Goal: Task Accomplishment & Management: Complete application form

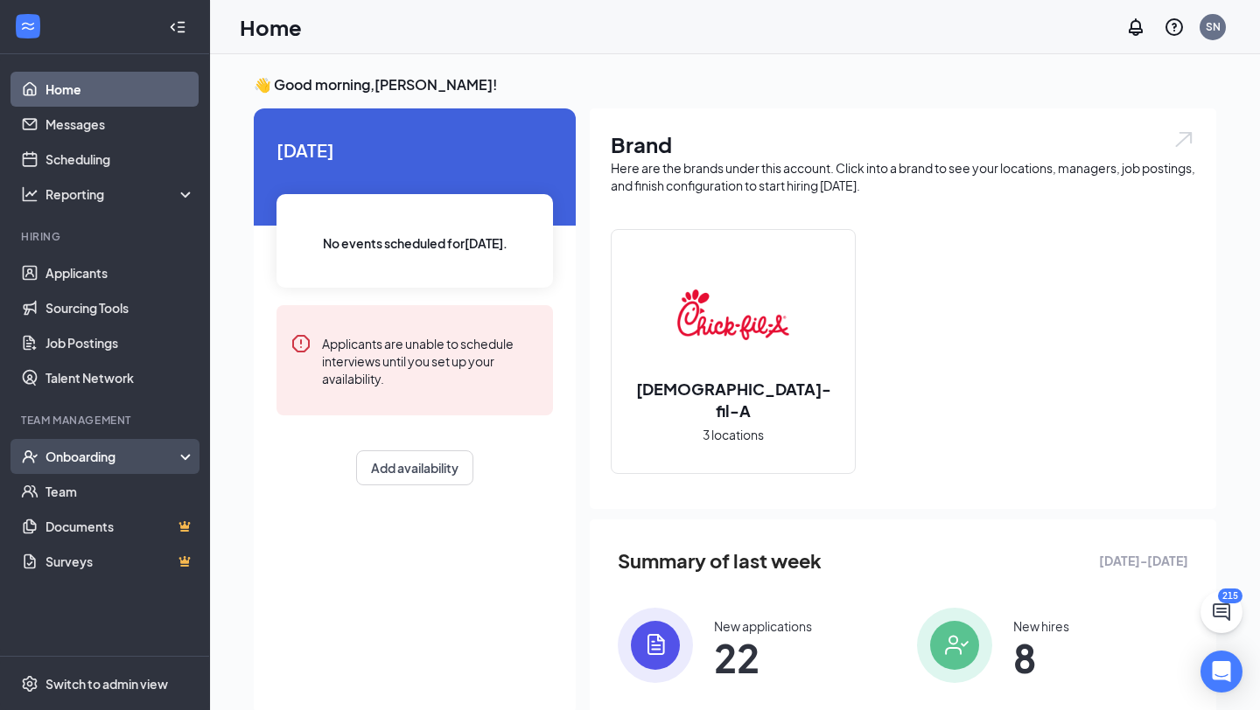
click at [104, 450] on div "Onboarding" at bounding box center [112, 456] width 135 height 17
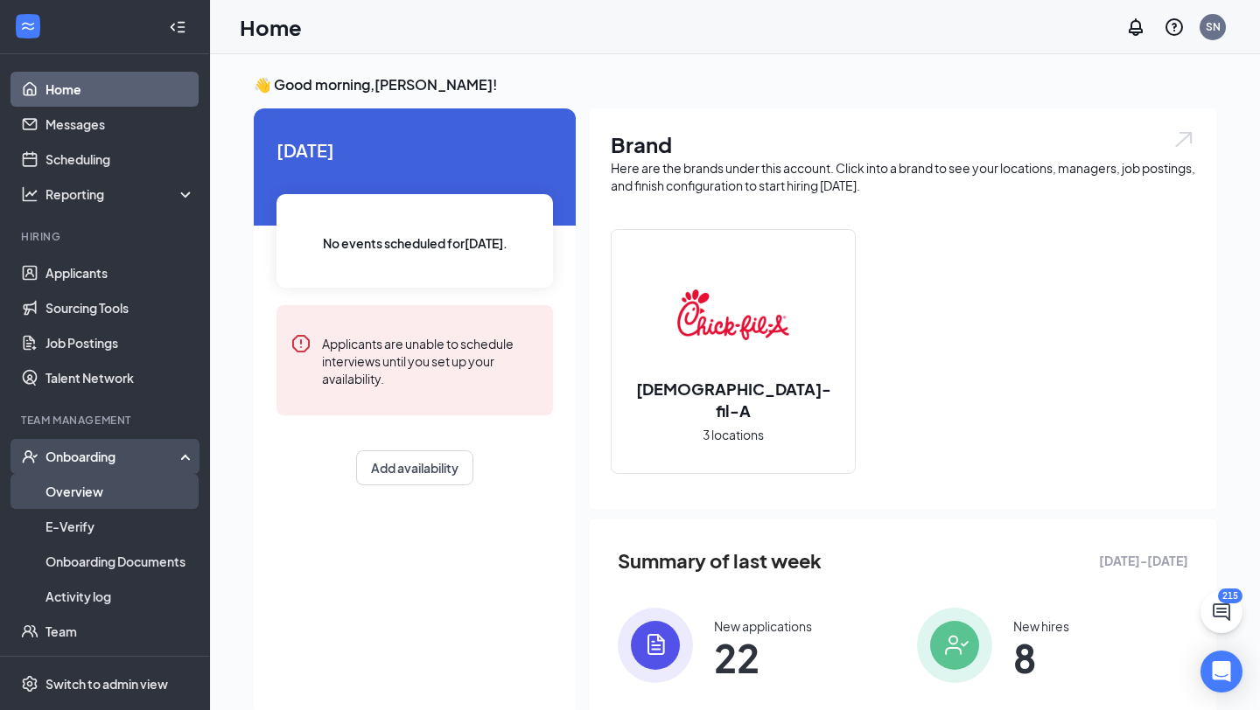
click at [93, 497] on link "Overview" at bounding box center [120, 491] width 150 height 35
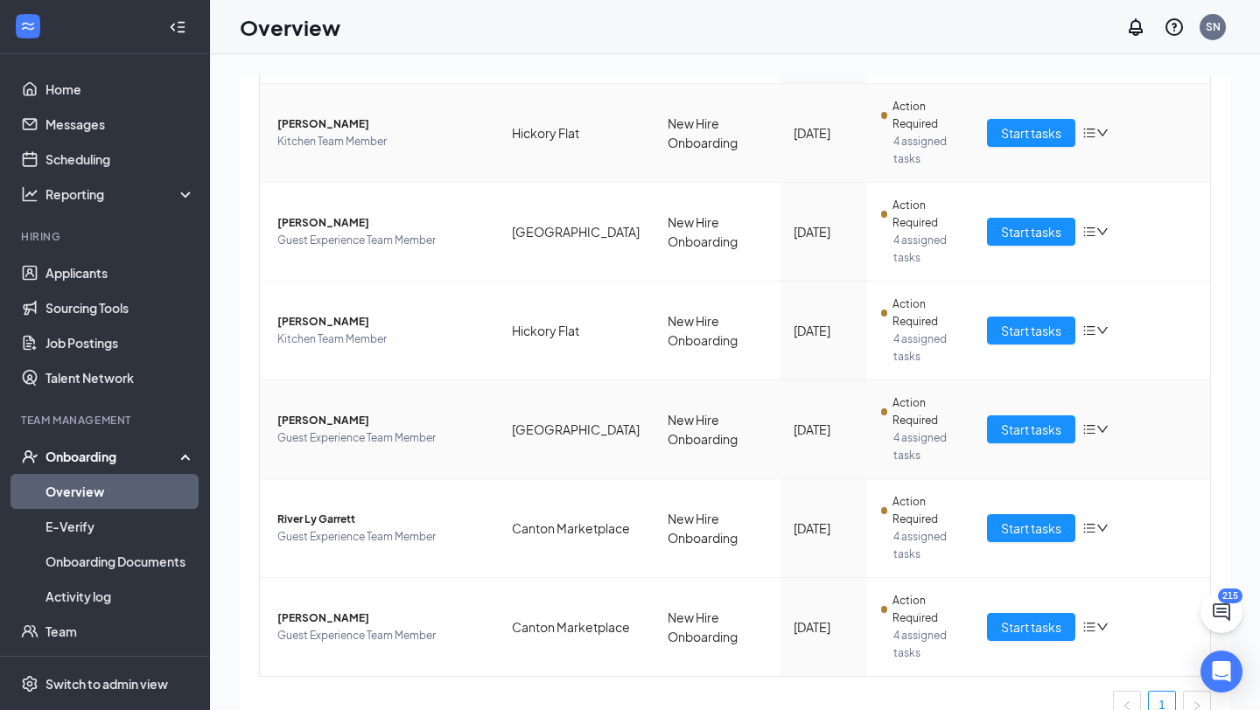
scroll to position [455, 0]
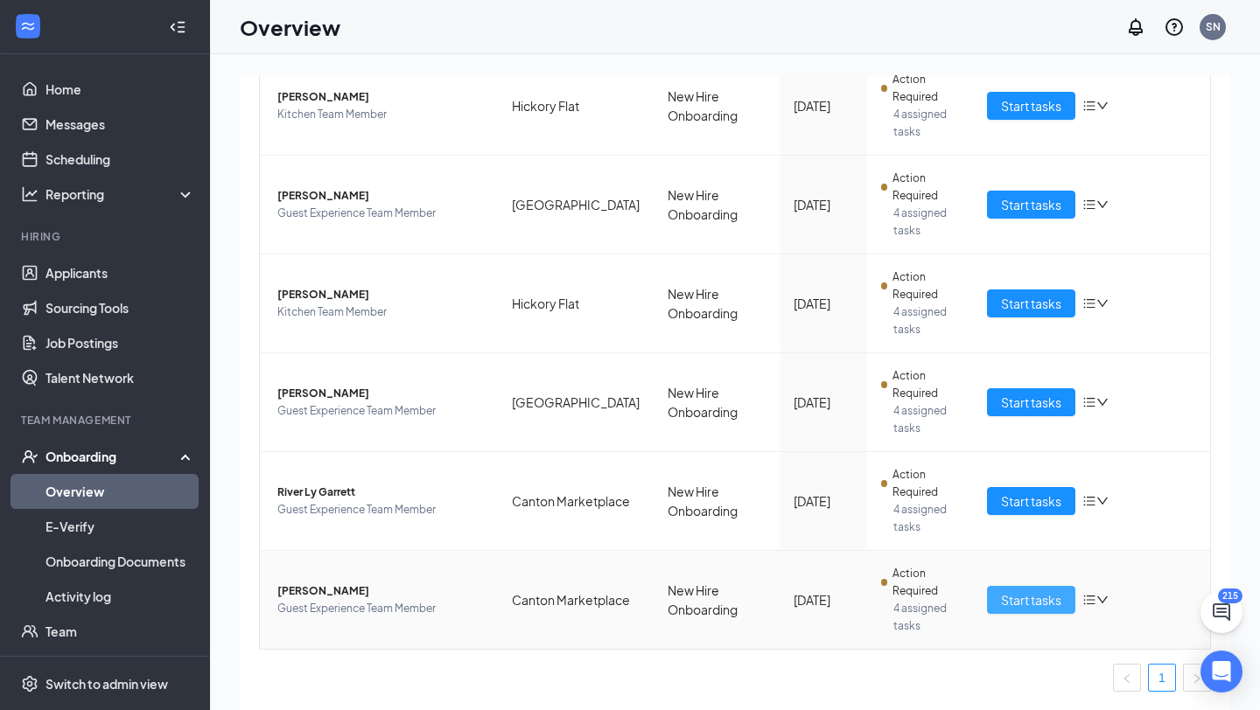
click at [1024, 598] on span "Start tasks" at bounding box center [1031, 599] width 60 height 19
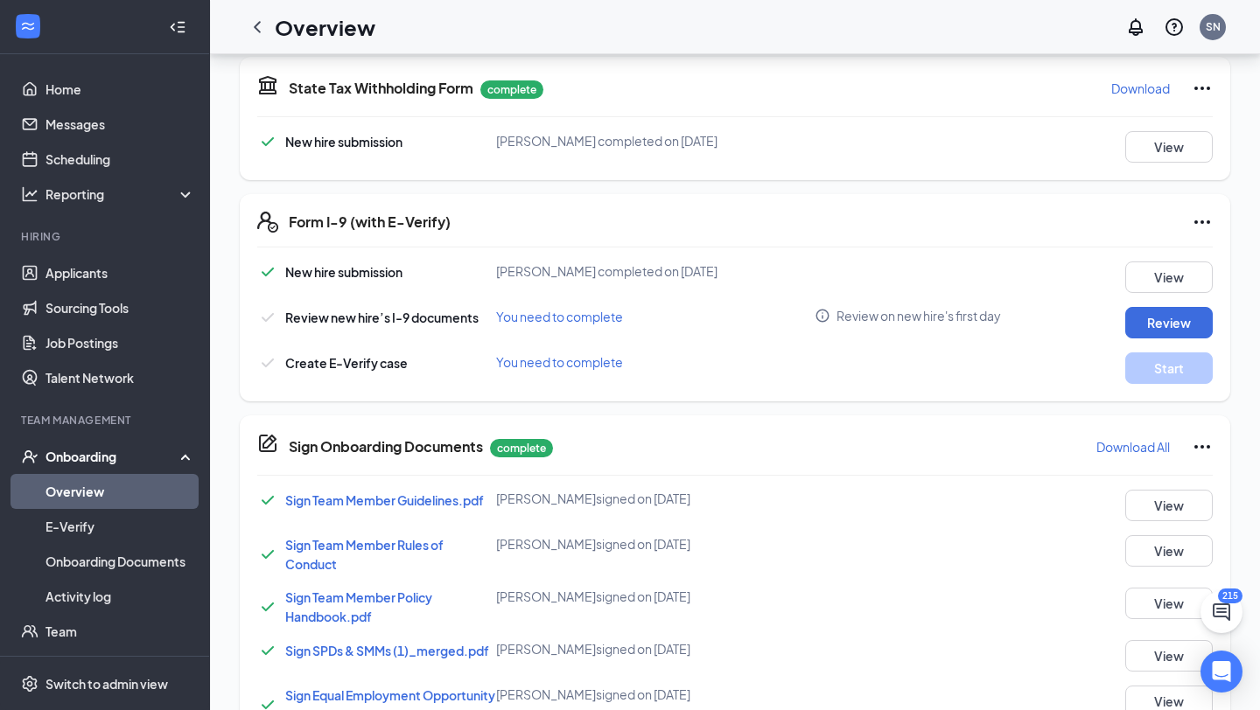
scroll to position [550, 0]
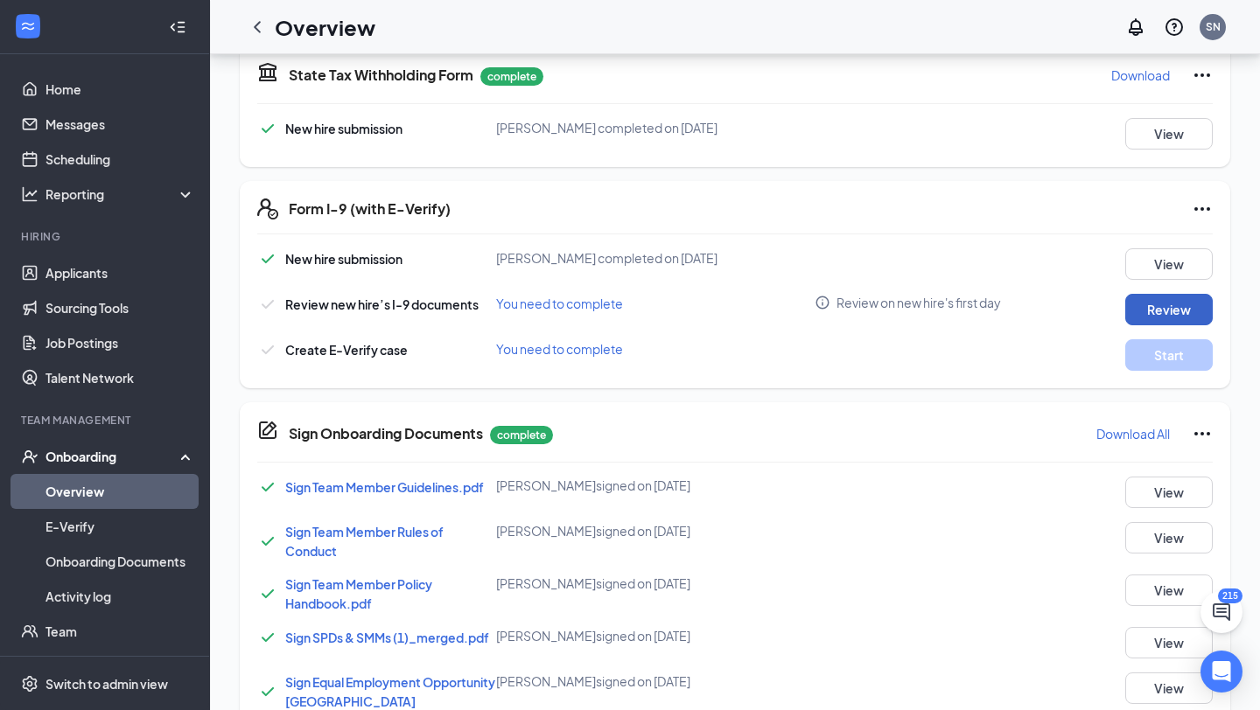
click at [1155, 318] on button "Review" at bounding box center [1168, 309] width 87 height 31
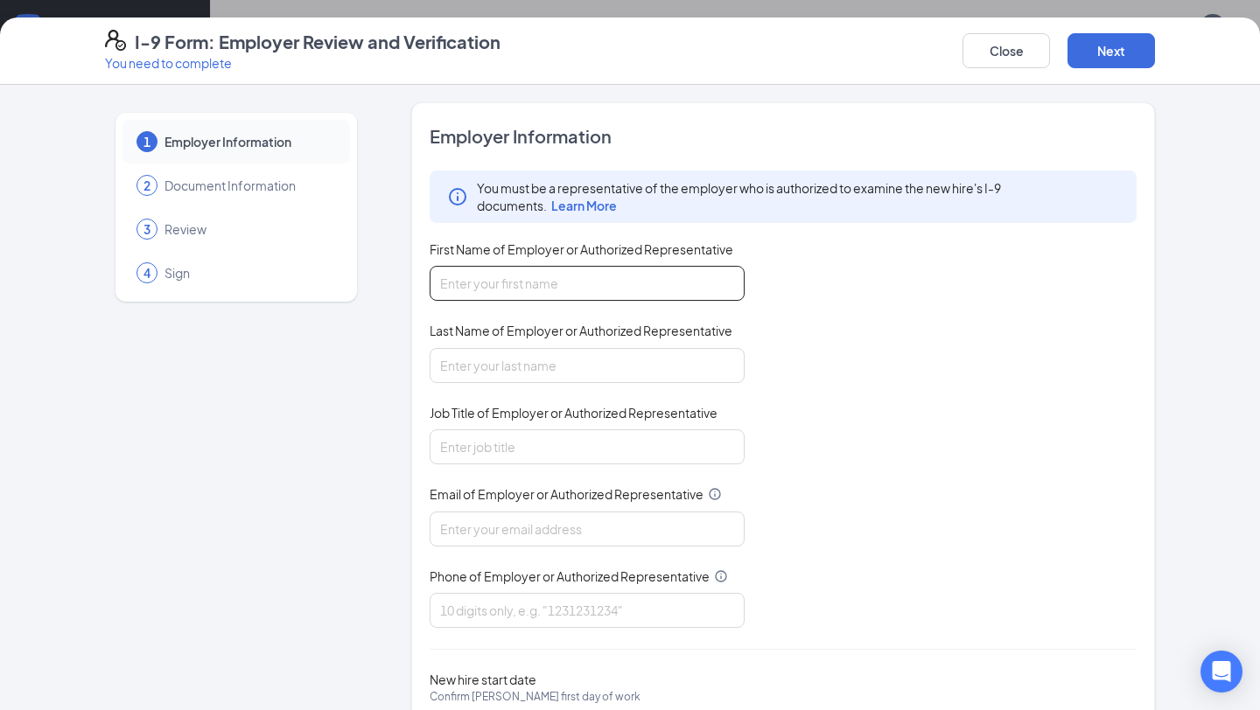
click at [696, 283] on input "First Name of Employer or Authorized Representative" at bounding box center [586, 283] width 315 height 35
type input "Susan"
type input "Noland"
click at [456, 446] on input "Job Title of Employer or Authorized Representative" at bounding box center [586, 446] width 315 height 35
type input "HR Administrator"
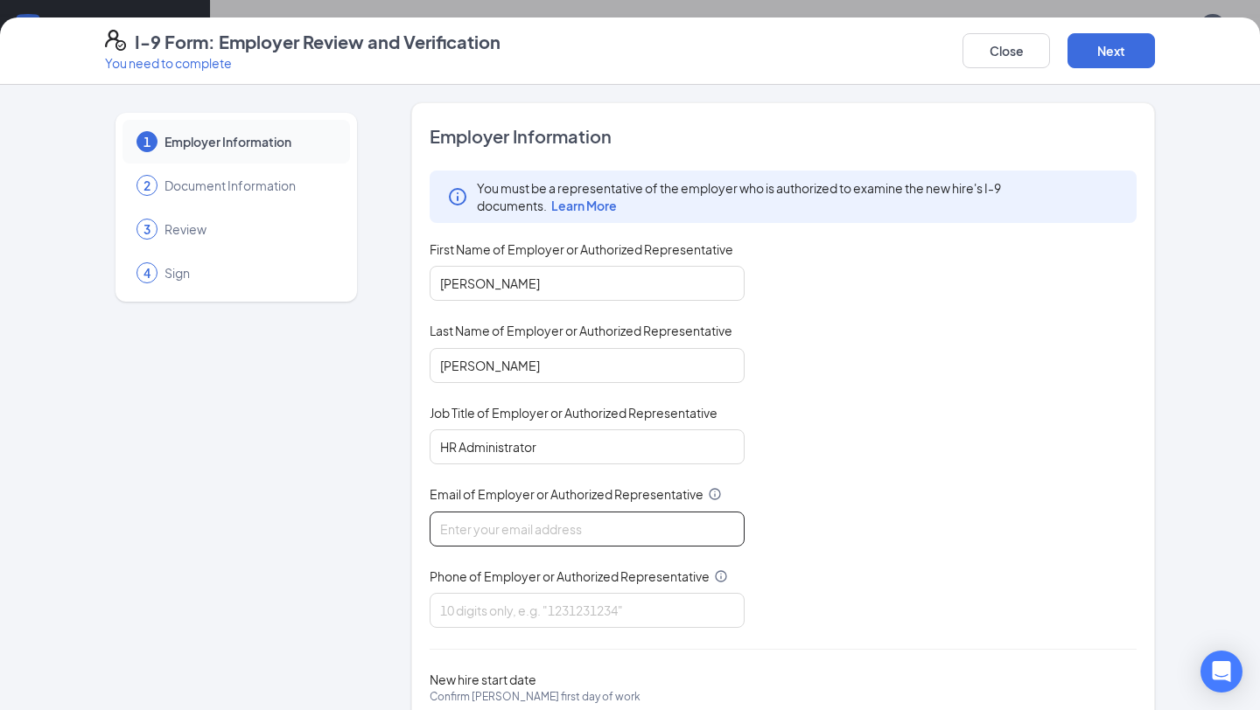
click at [546, 526] on input "Email of Employer or Authorized Representative" at bounding box center [586, 529] width 315 height 35
type input "susannoland.cfa@gmail.com"
click at [555, 627] on div "Employer Information You must be a representative of the employer who is author…" at bounding box center [782, 446] width 707 height 645
click at [548, 614] on input "Phone of Employer or Authorized Representative" at bounding box center [586, 610] width 315 height 35
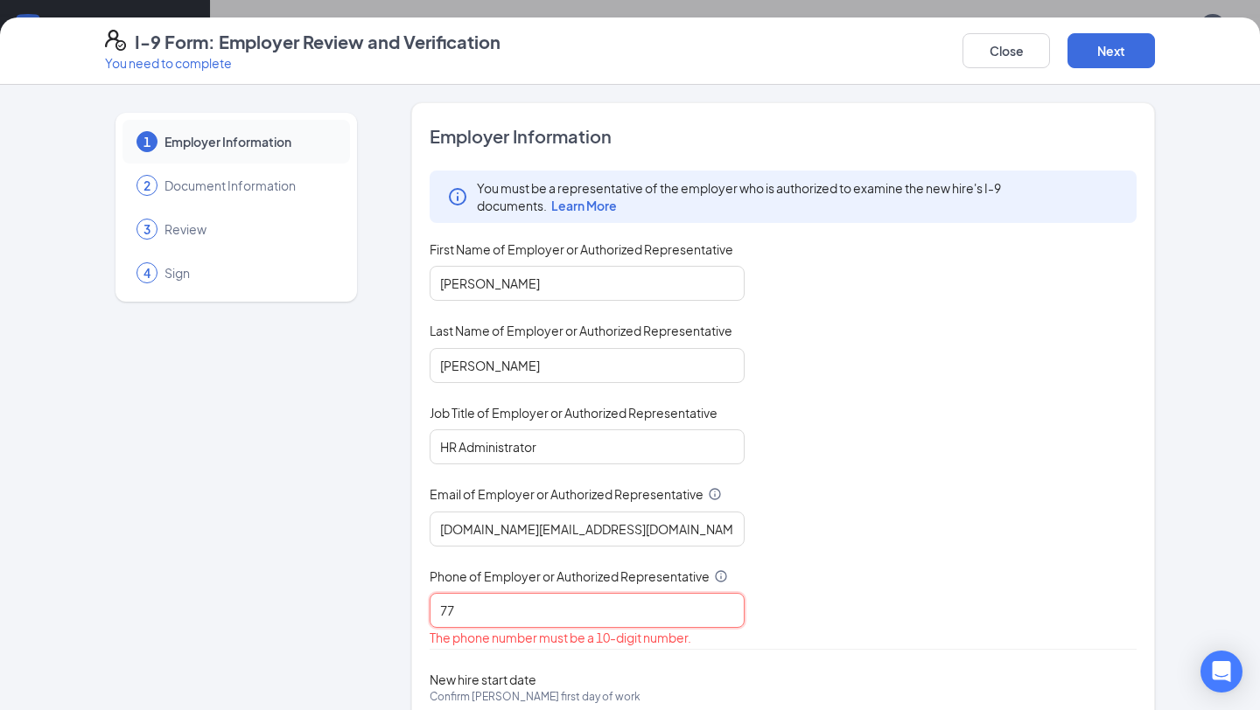
type input "7704797146"
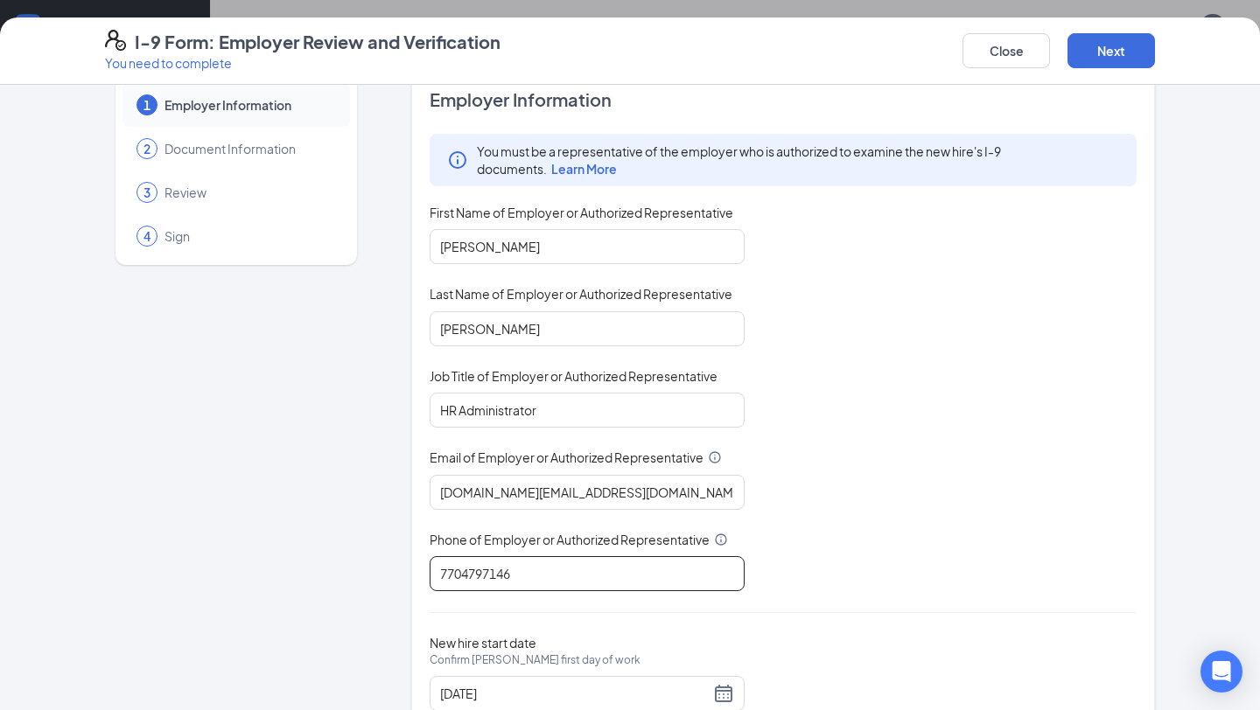
scroll to position [96, 0]
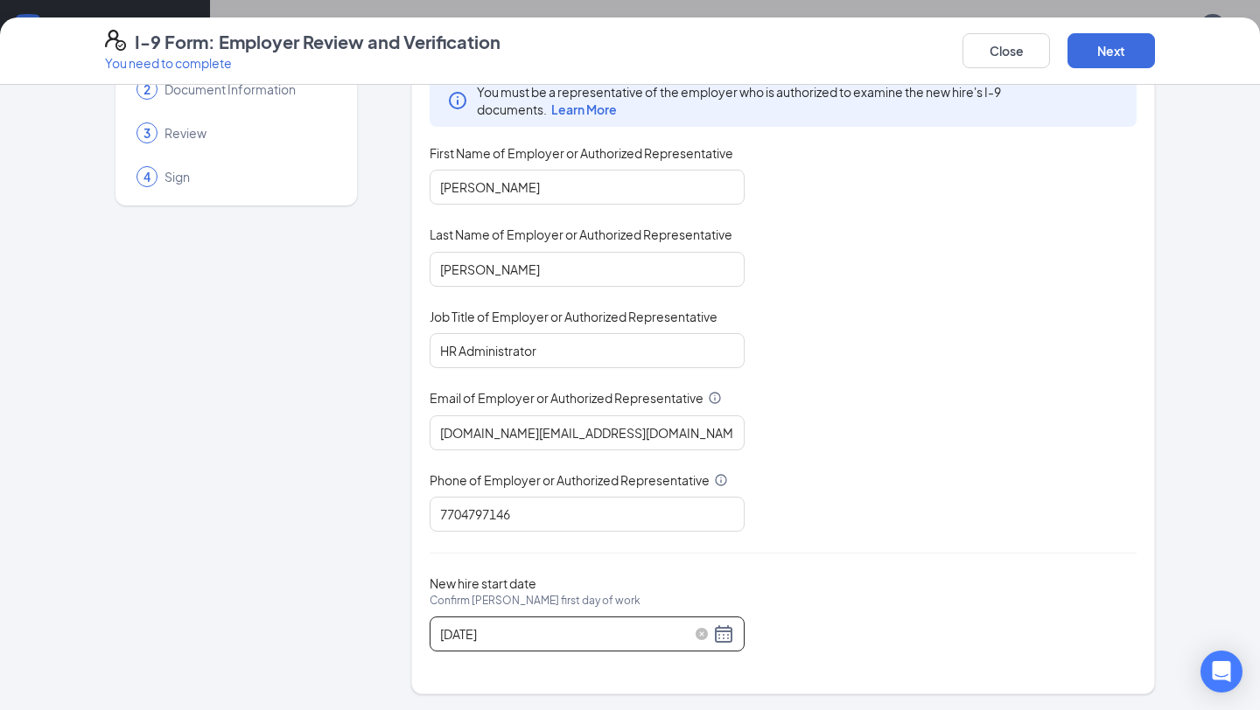
click at [478, 636] on input "09/19/2025" at bounding box center [574, 634] width 269 height 19
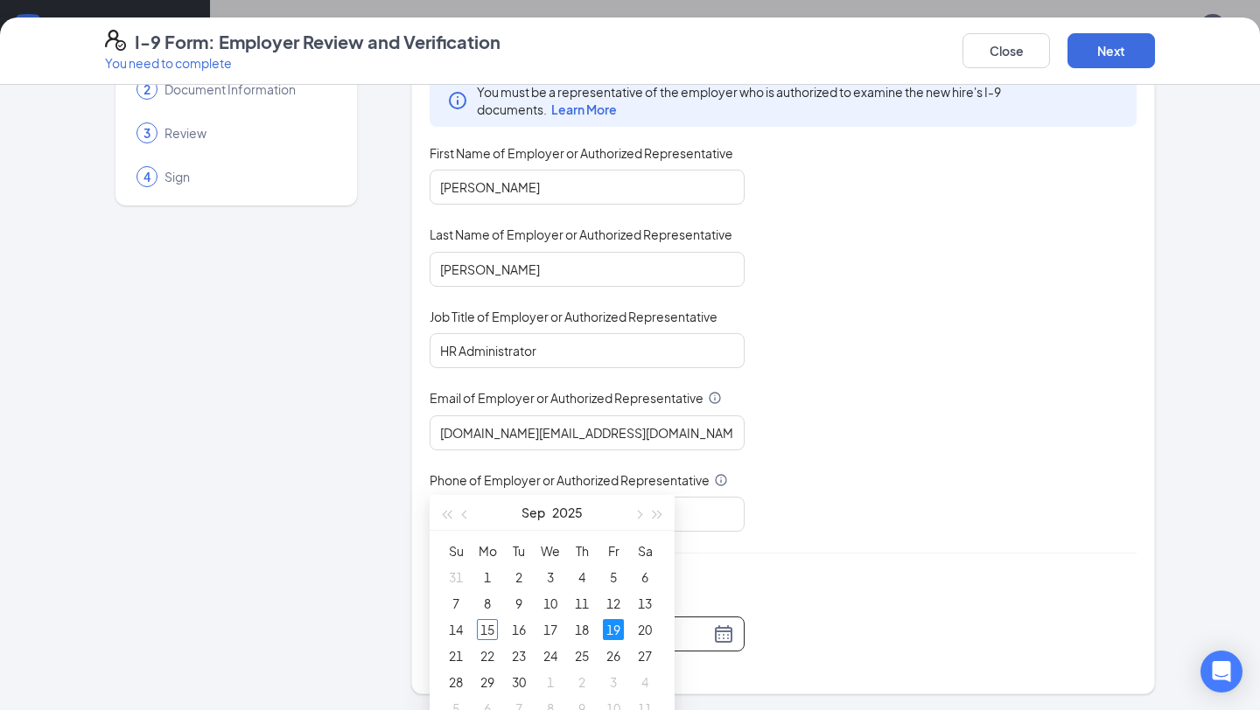
scroll to position [743, 0]
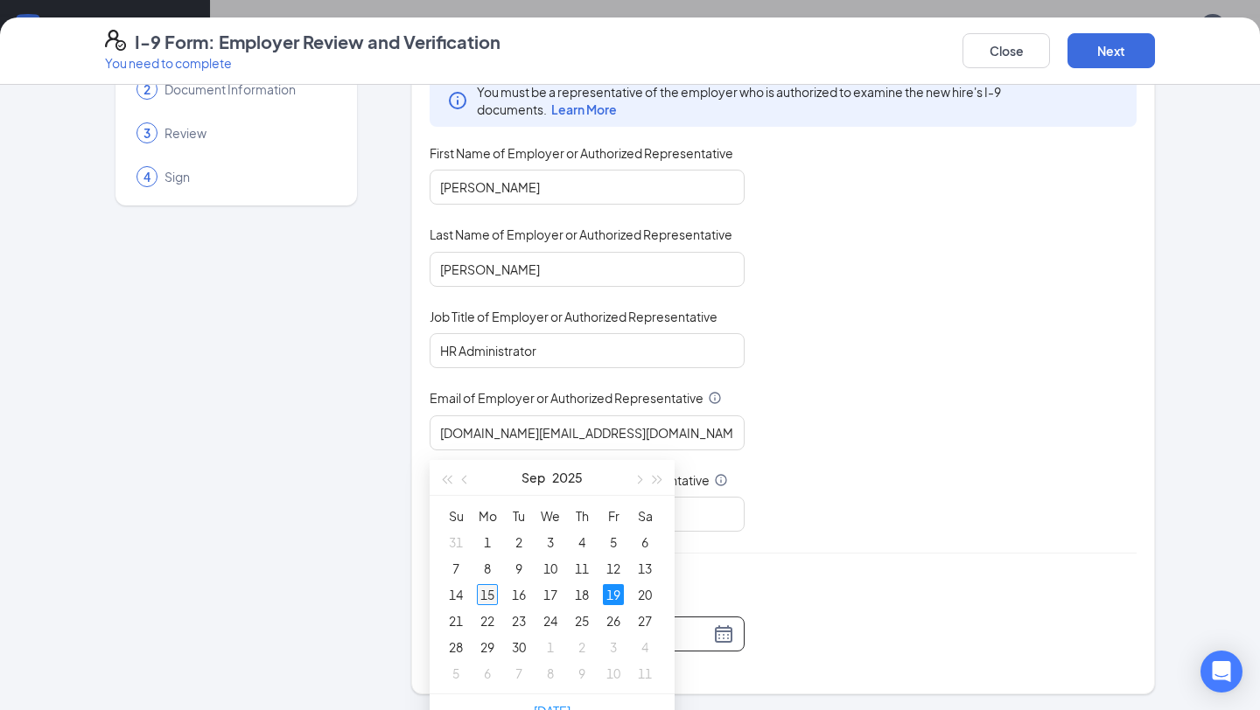
type input "09/15/2025"
click at [481, 595] on div "15" at bounding box center [487, 594] width 21 height 21
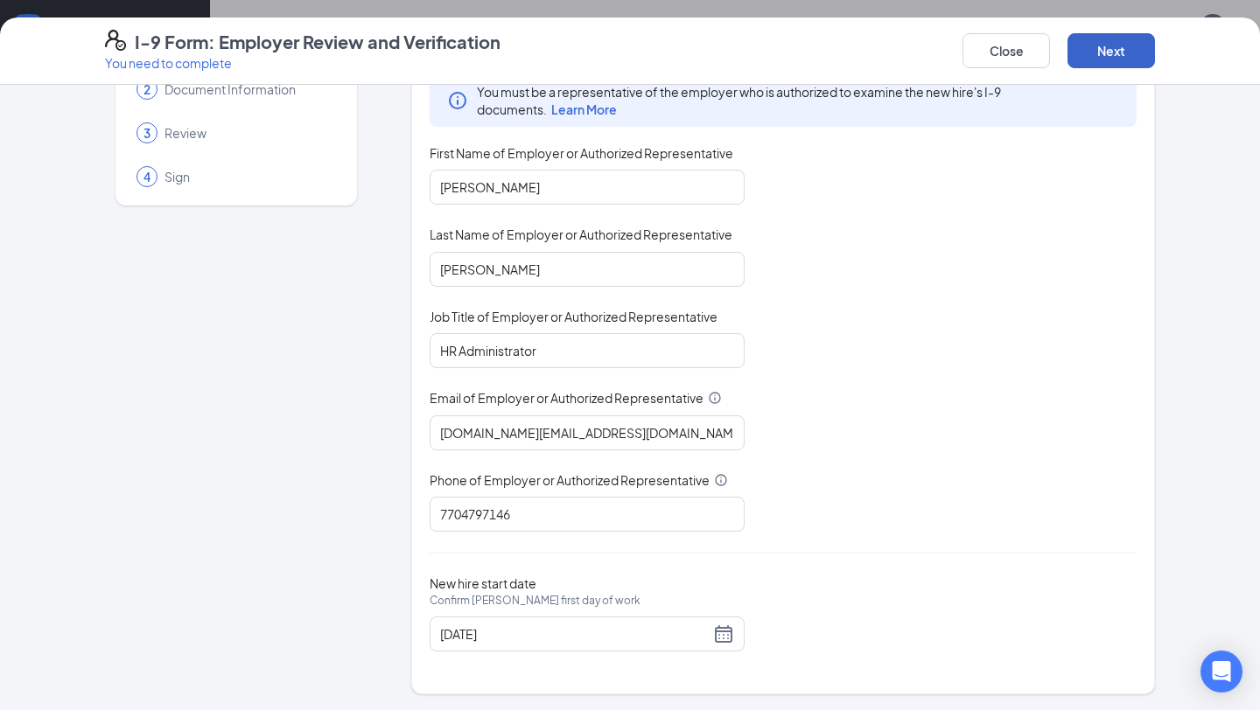
click at [1116, 45] on button "Next" at bounding box center [1110, 50] width 87 height 35
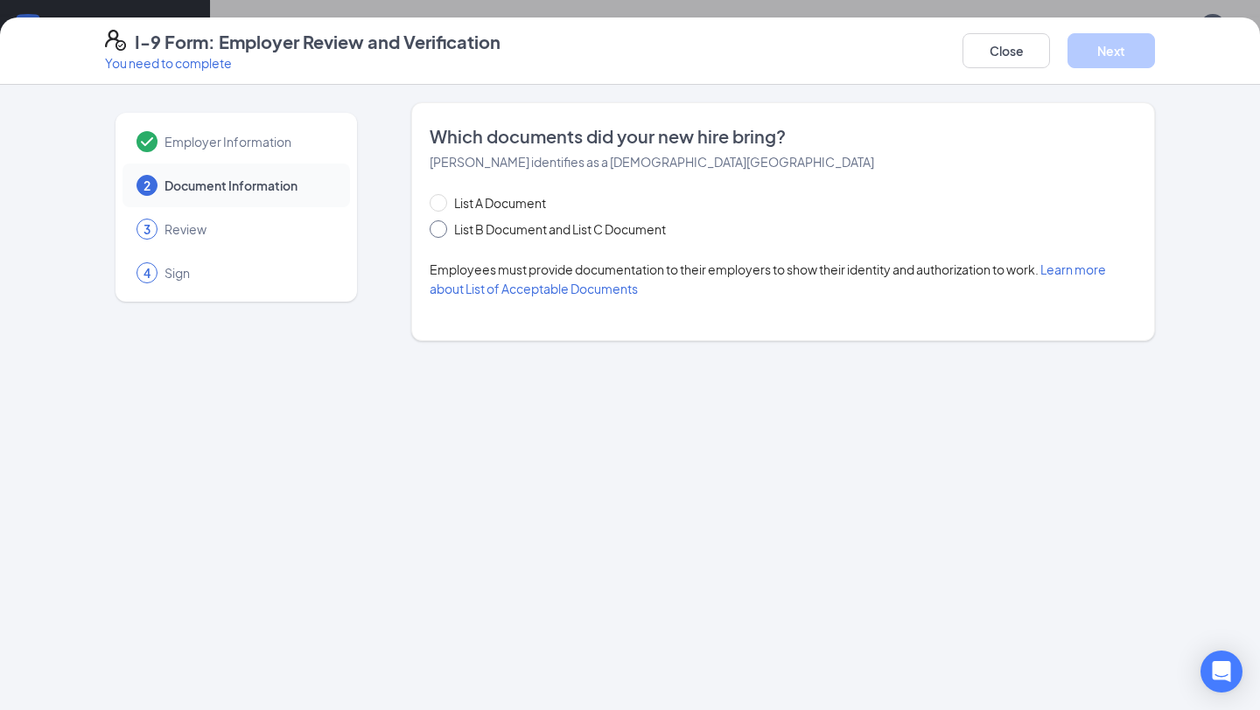
click at [433, 226] on input "List B Document and List C Document" at bounding box center [435, 226] width 12 height 12
radio input "true"
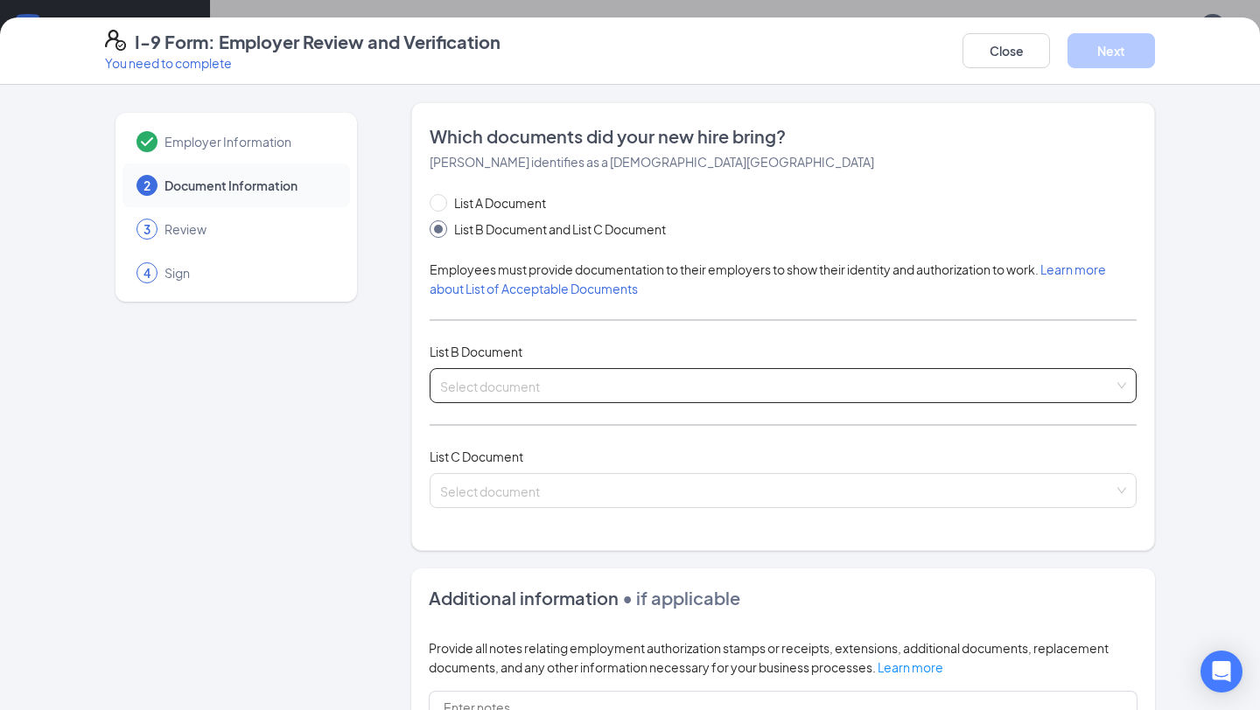
click at [474, 386] on input "search" at bounding box center [776, 382] width 673 height 26
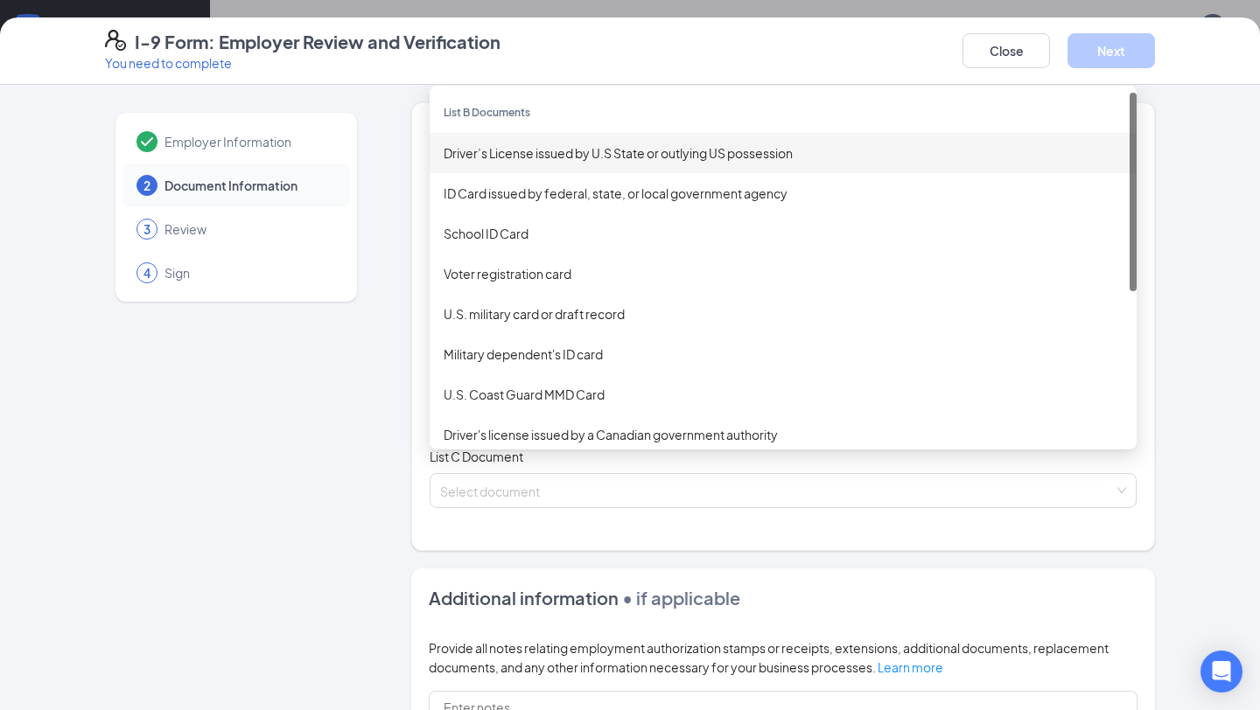
click at [552, 152] on div "Driver’s License issued by U.S State or outlying US possession" at bounding box center [782, 152] width 679 height 19
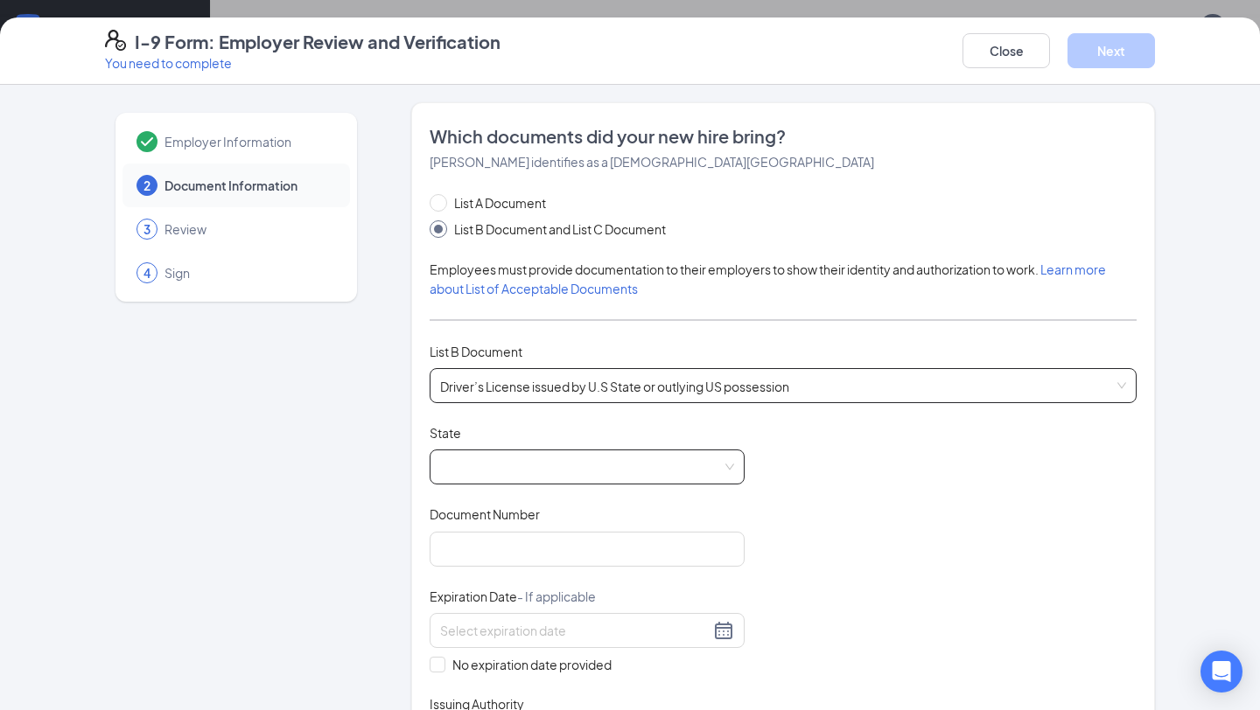
click at [498, 464] on span at bounding box center [587, 466] width 294 height 33
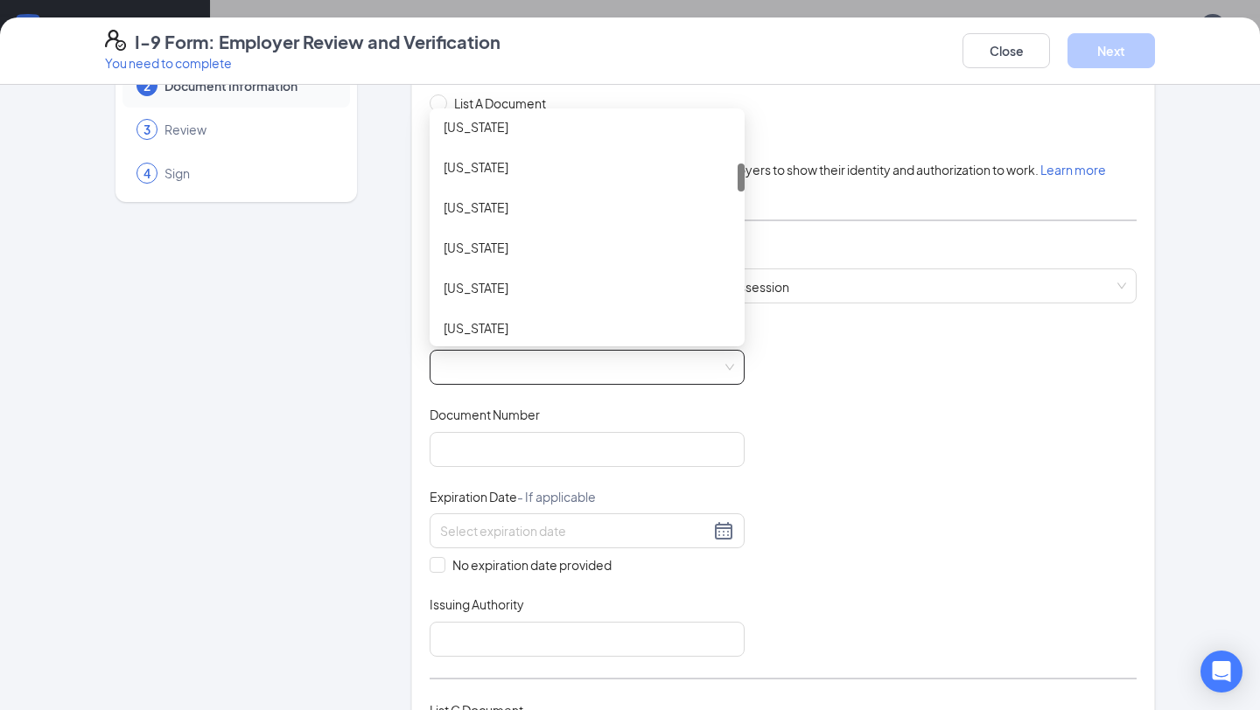
scroll to position [384, 0]
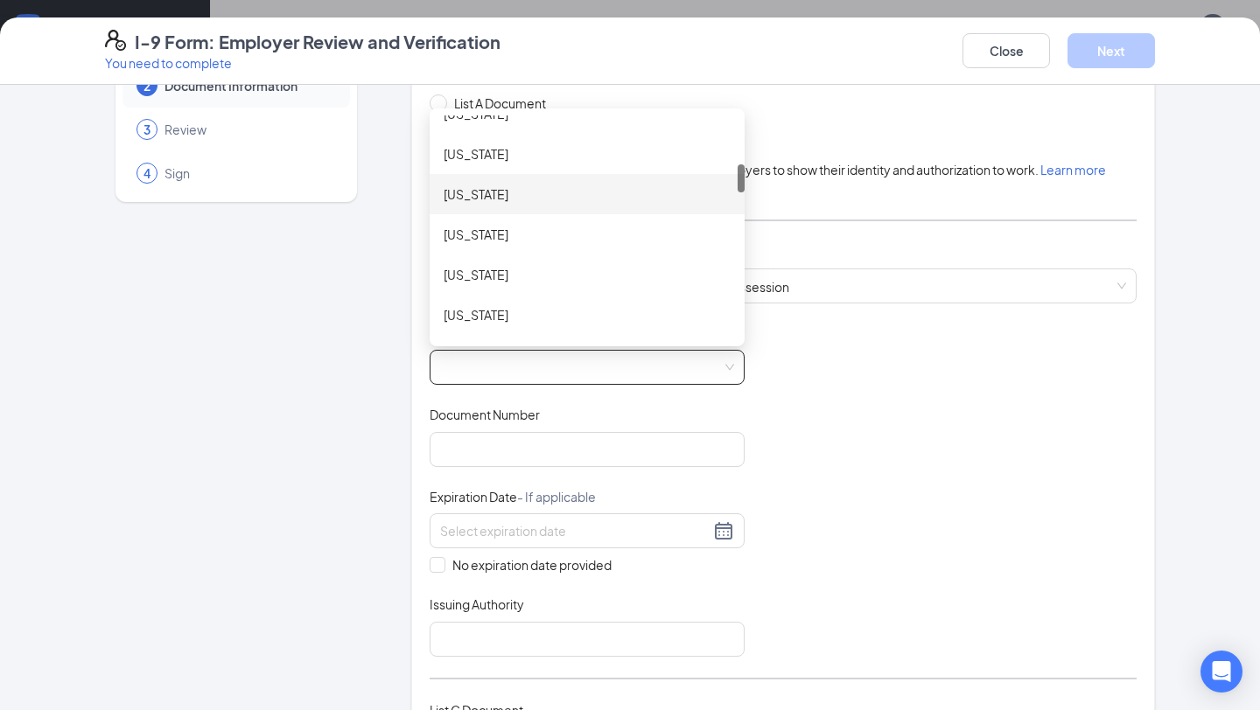
click at [503, 195] on div "Georgia" at bounding box center [586, 194] width 287 height 19
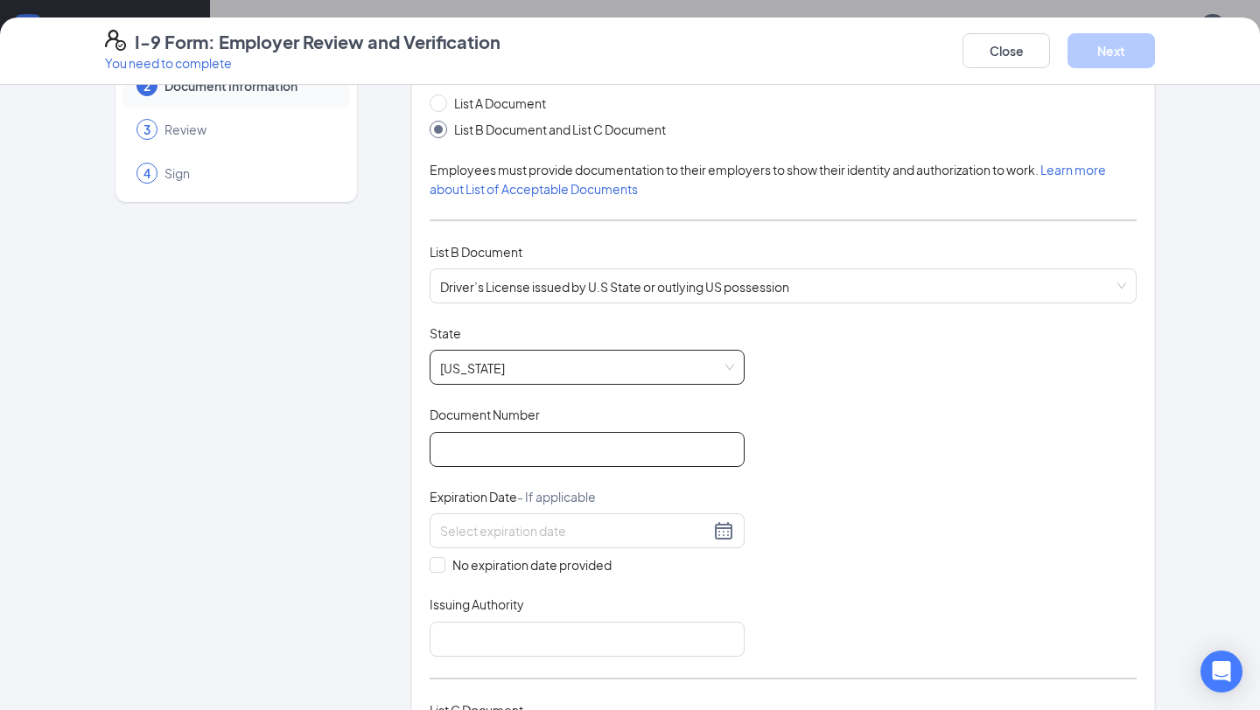
click at [472, 446] on input "Document Number" at bounding box center [586, 449] width 315 height 35
type input "058636994"
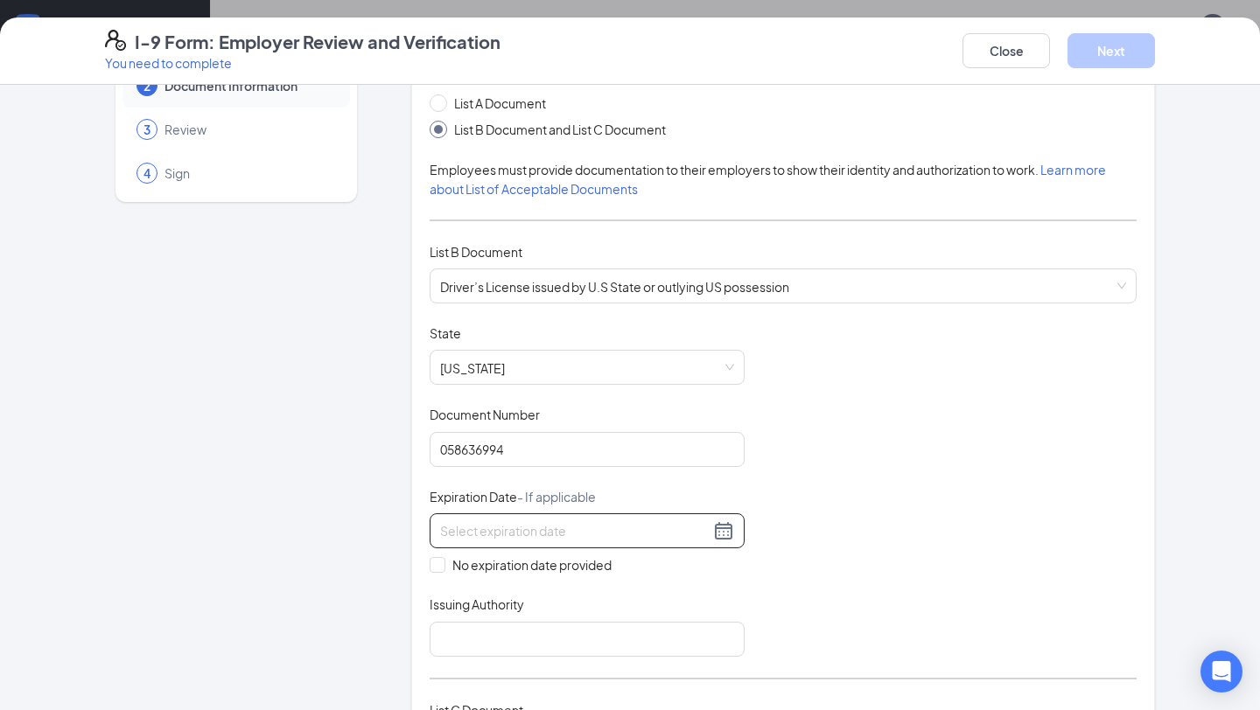
click at [454, 529] on input at bounding box center [574, 530] width 269 height 19
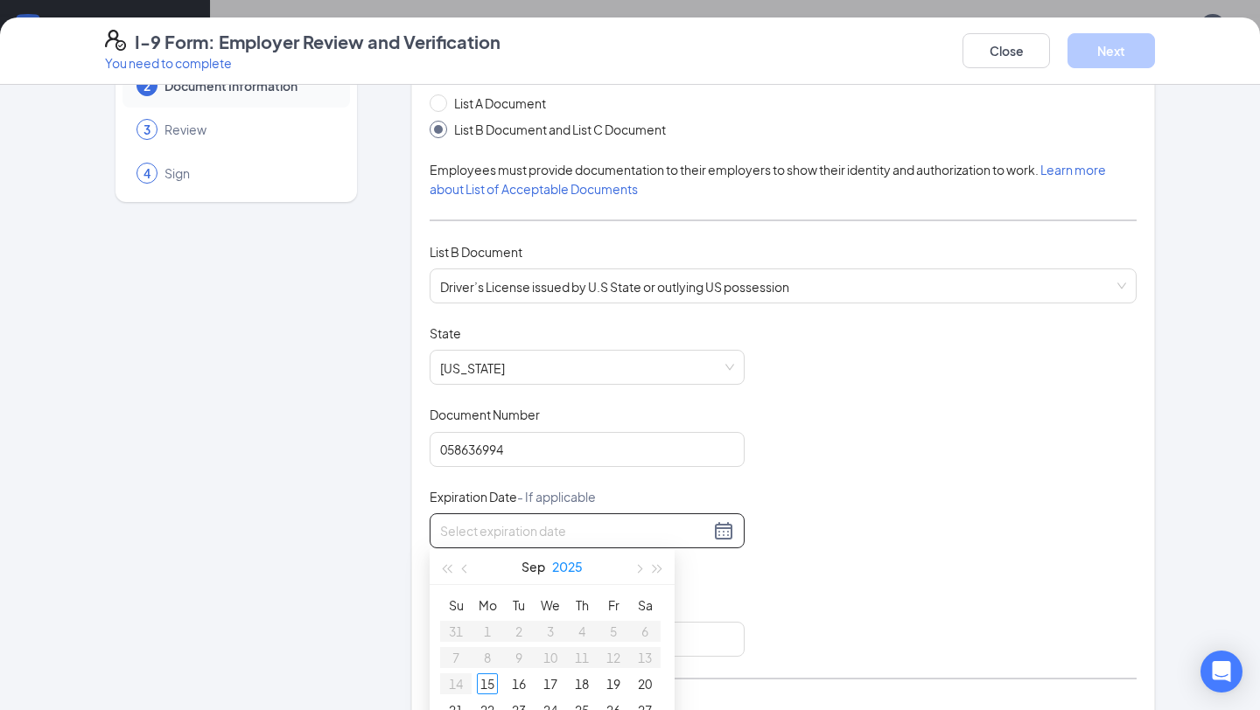
click at [569, 565] on button "2025" at bounding box center [567, 566] width 31 height 35
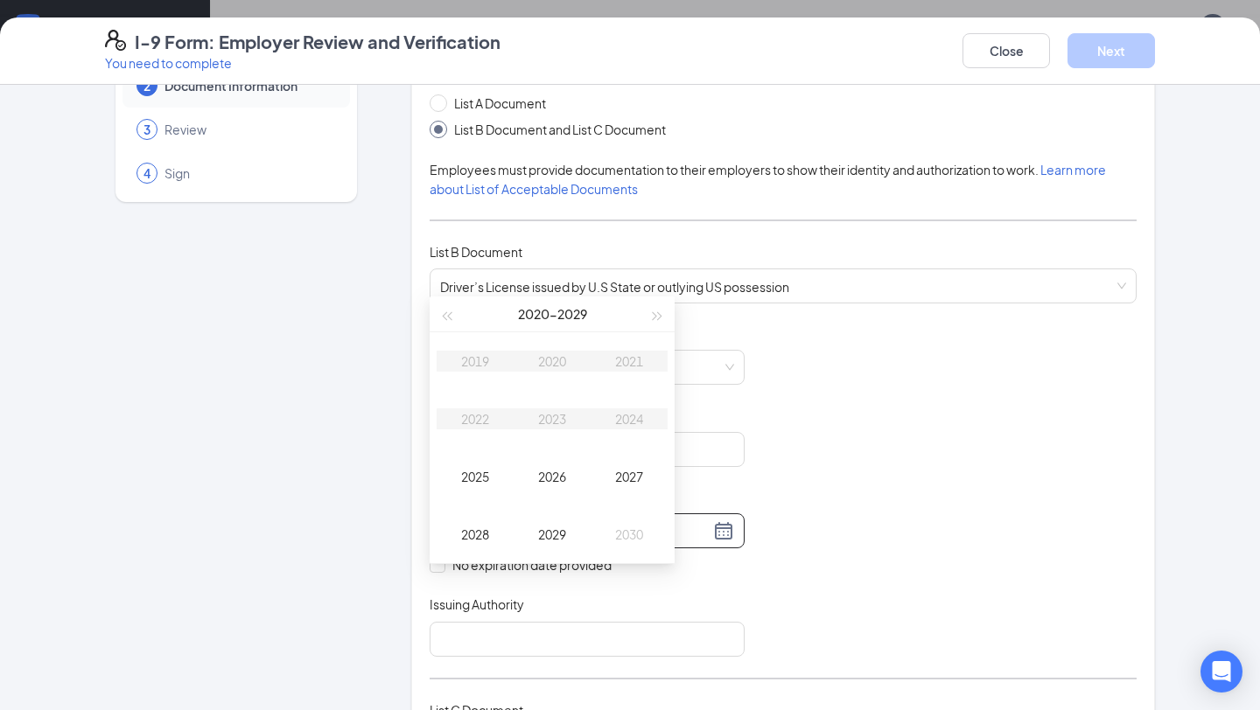
scroll to position [1026, 0]
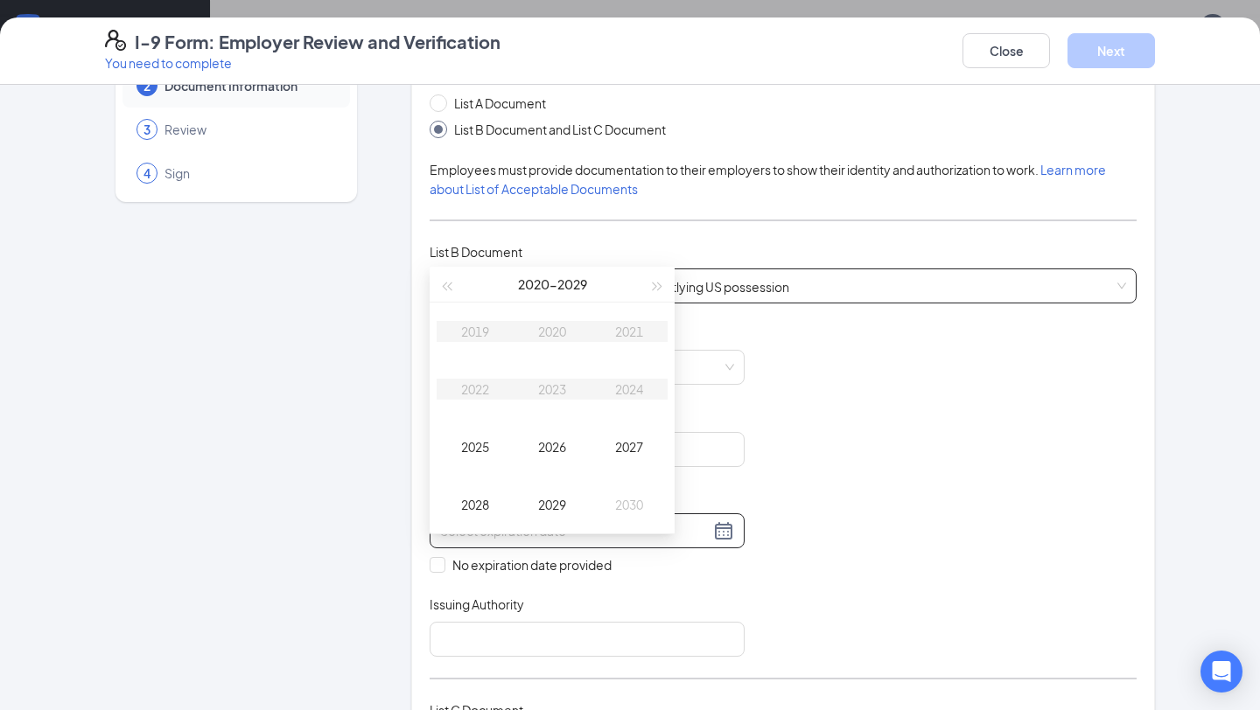
type input "09/15/2029"
click at [656, 283] on span "button" at bounding box center [657, 287] width 9 height 9
click at [474, 388] on div "2032" at bounding box center [475, 389] width 52 height 21
click at [550, 388] on div "May" at bounding box center [552, 389] width 52 height 21
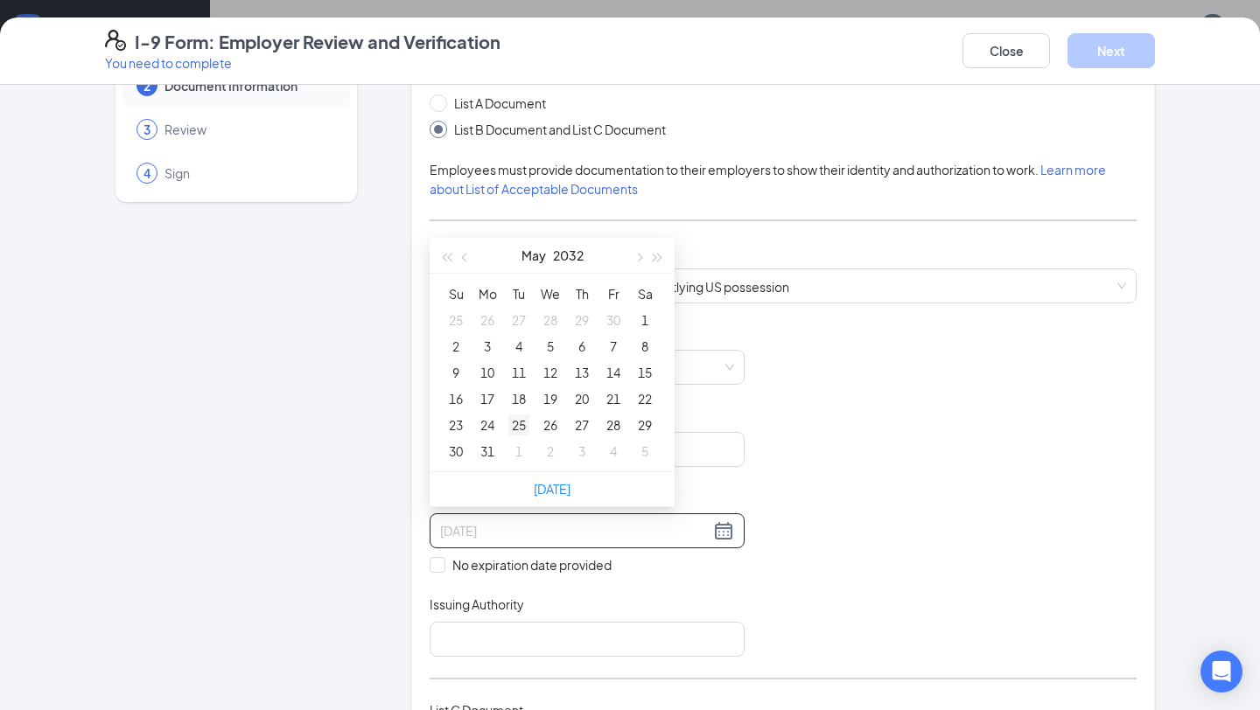
type input "05/25/2032"
click at [521, 423] on div "25" at bounding box center [518, 425] width 21 height 21
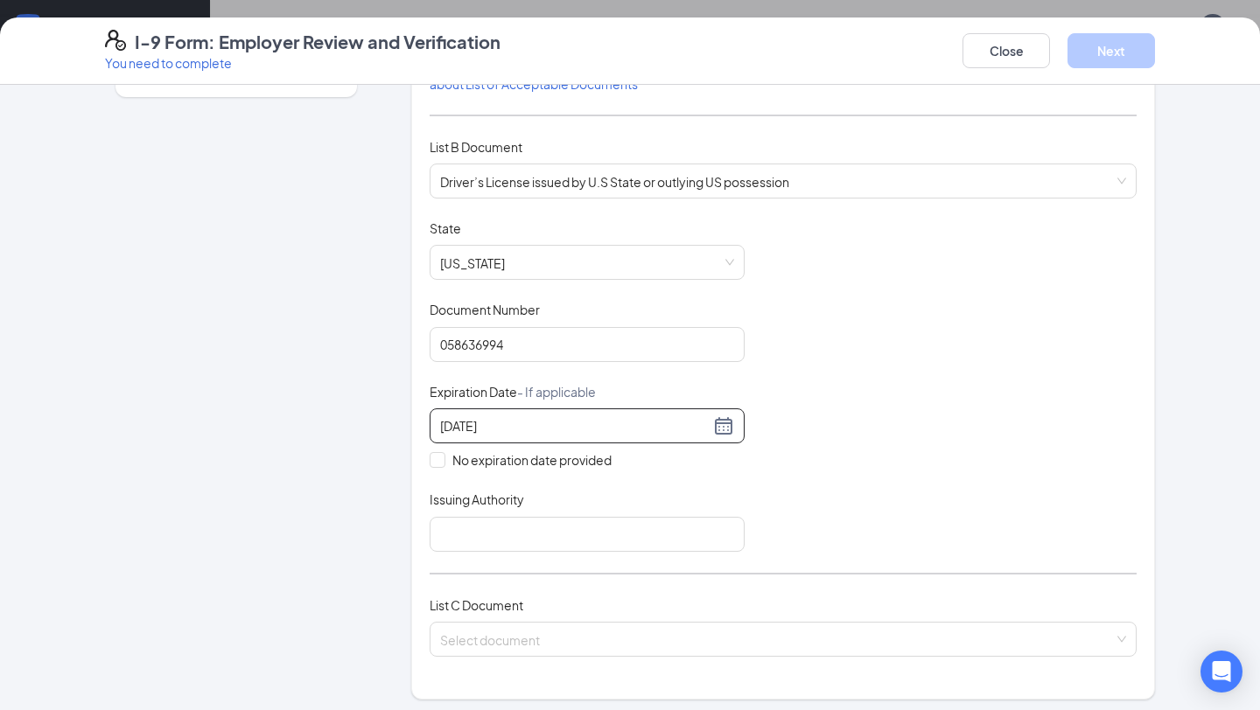
scroll to position [258, 0]
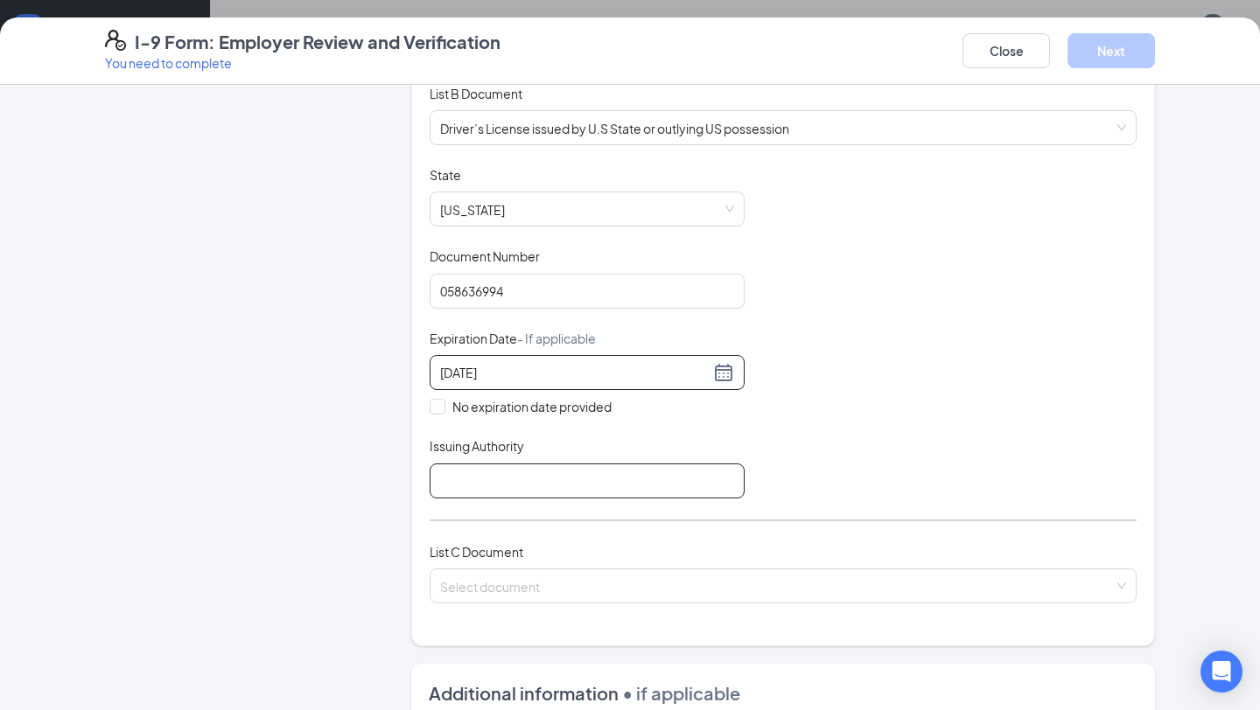
click at [542, 483] on input "Issuing Authority" at bounding box center [586, 481] width 315 height 35
type input "GA"
click at [546, 578] on input "search" at bounding box center [776, 582] width 673 height 26
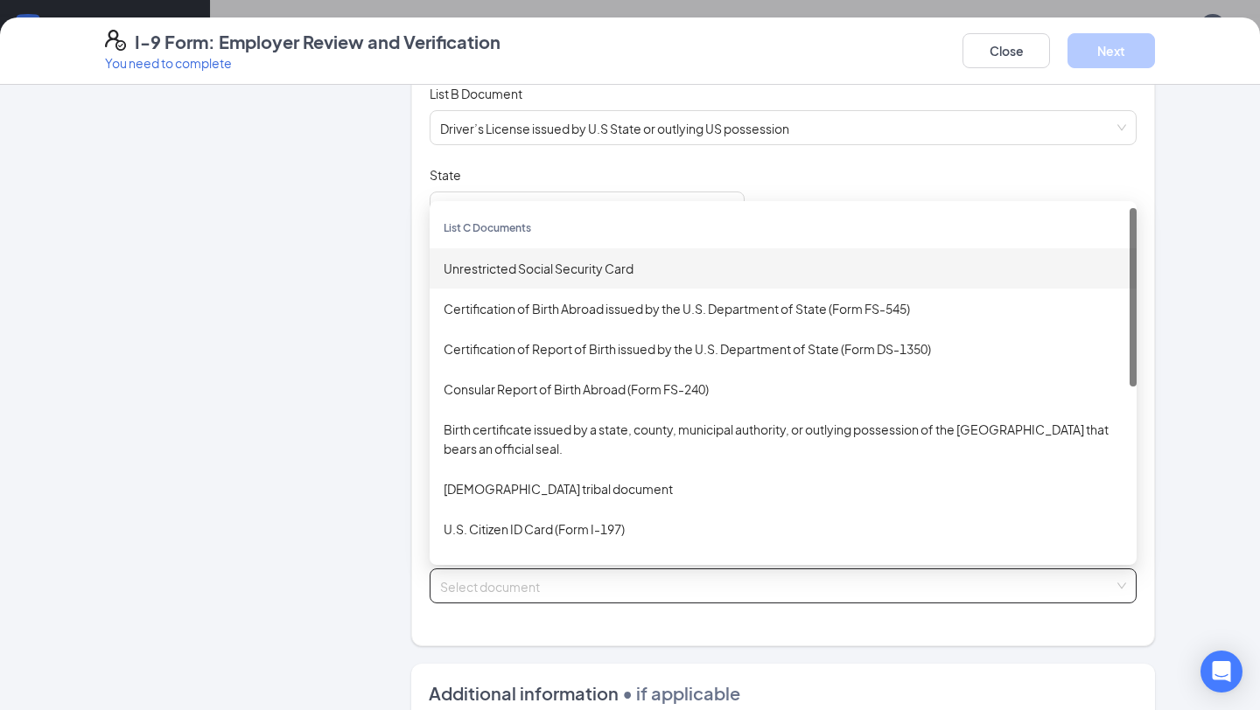
click at [567, 262] on div "Unrestricted Social Security Card" at bounding box center [782, 268] width 679 height 19
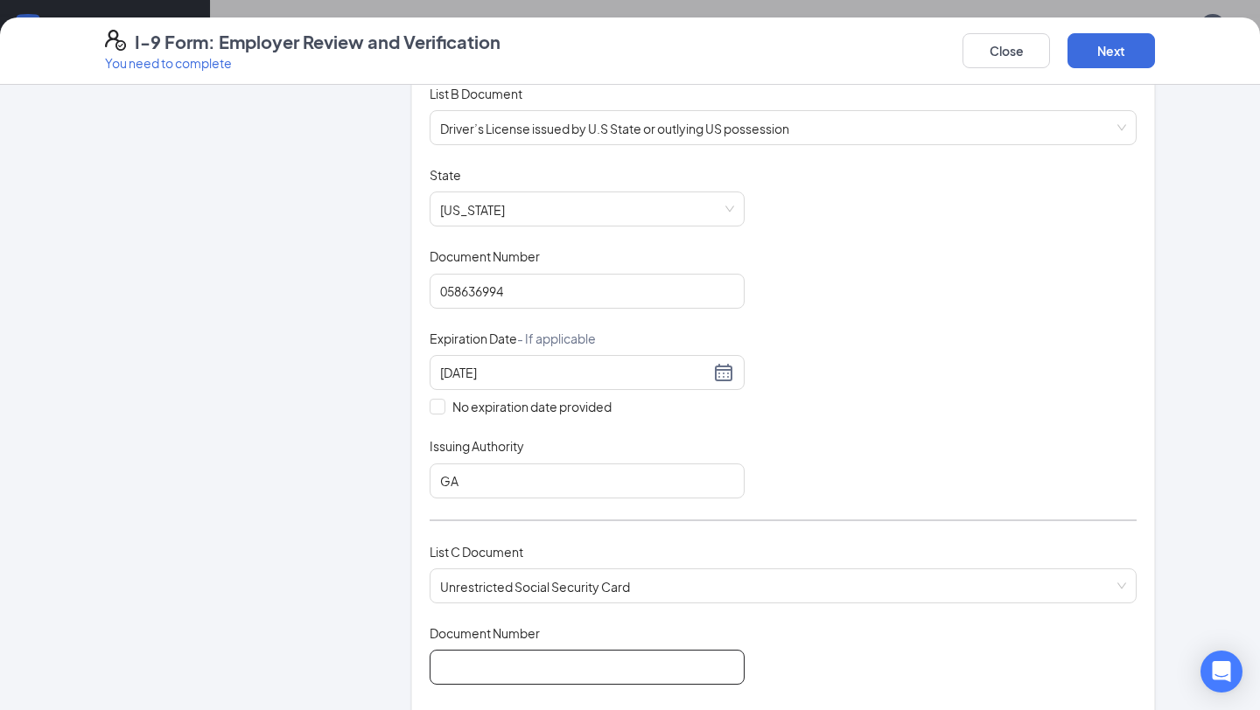
click at [500, 668] on input "Document Number" at bounding box center [586, 667] width 315 height 35
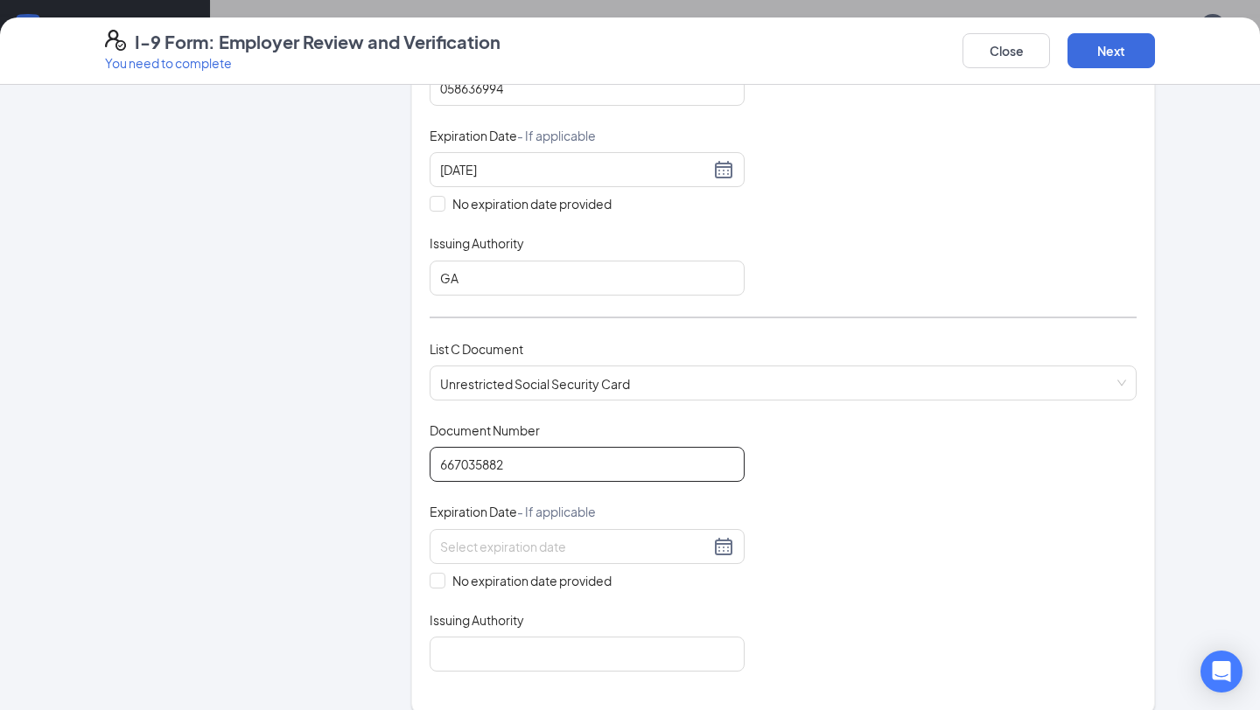
scroll to position [464, 0]
type input "667035882"
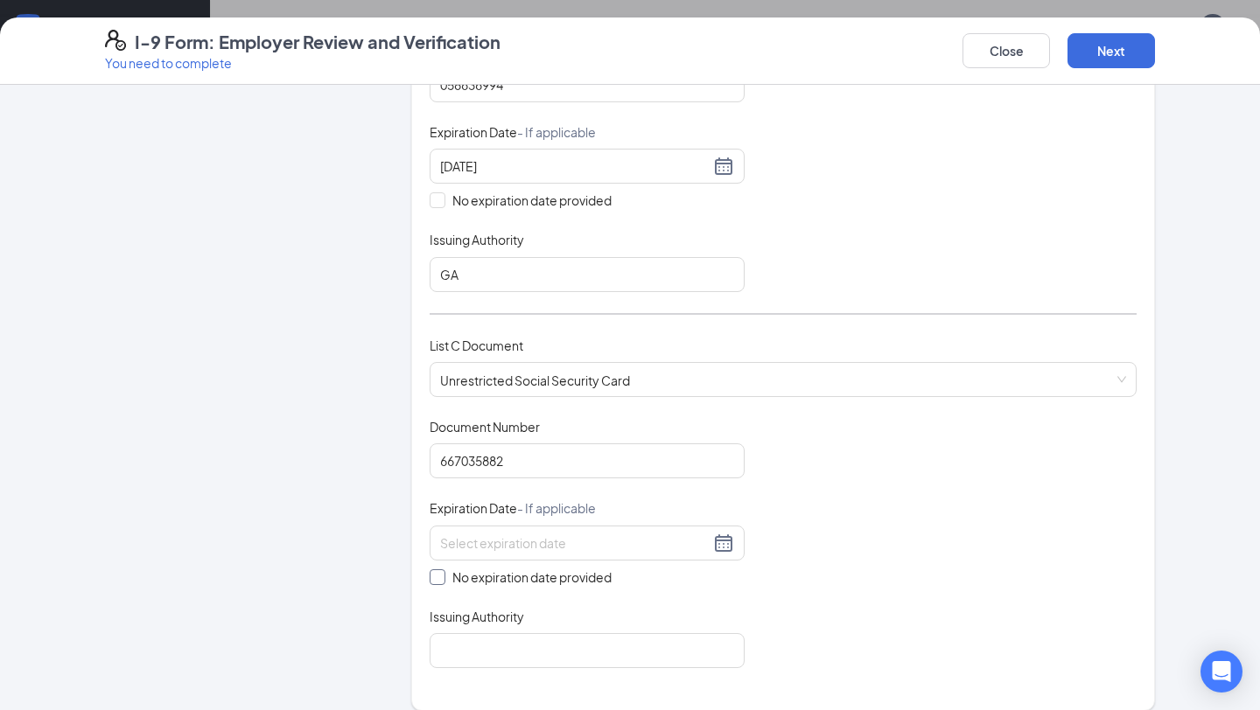
click at [433, 576] on input "No expiration date provided" at bounding box center [435, 575] width 12 height 12
checkbox input "true"
click at [472, 660] on input "Issuing Authority" at bounding box center [586, 654] width 315 height 35
type input "SSA"
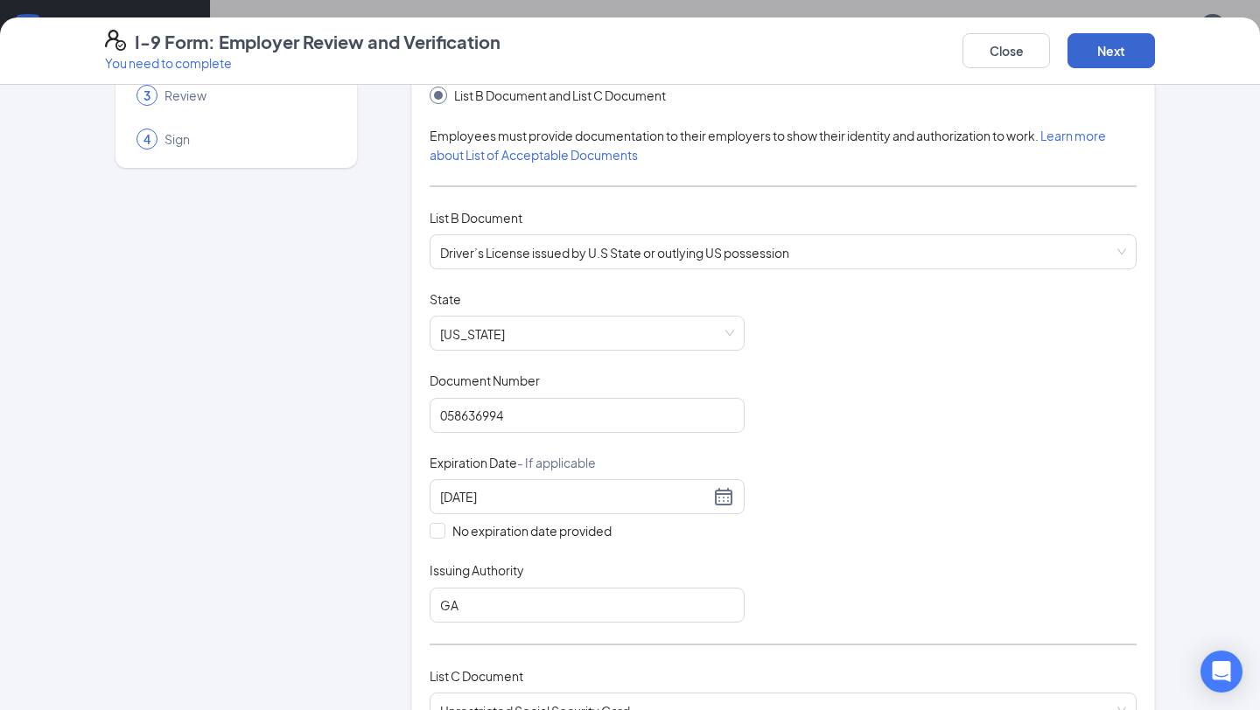
scroll to position [77, 0]
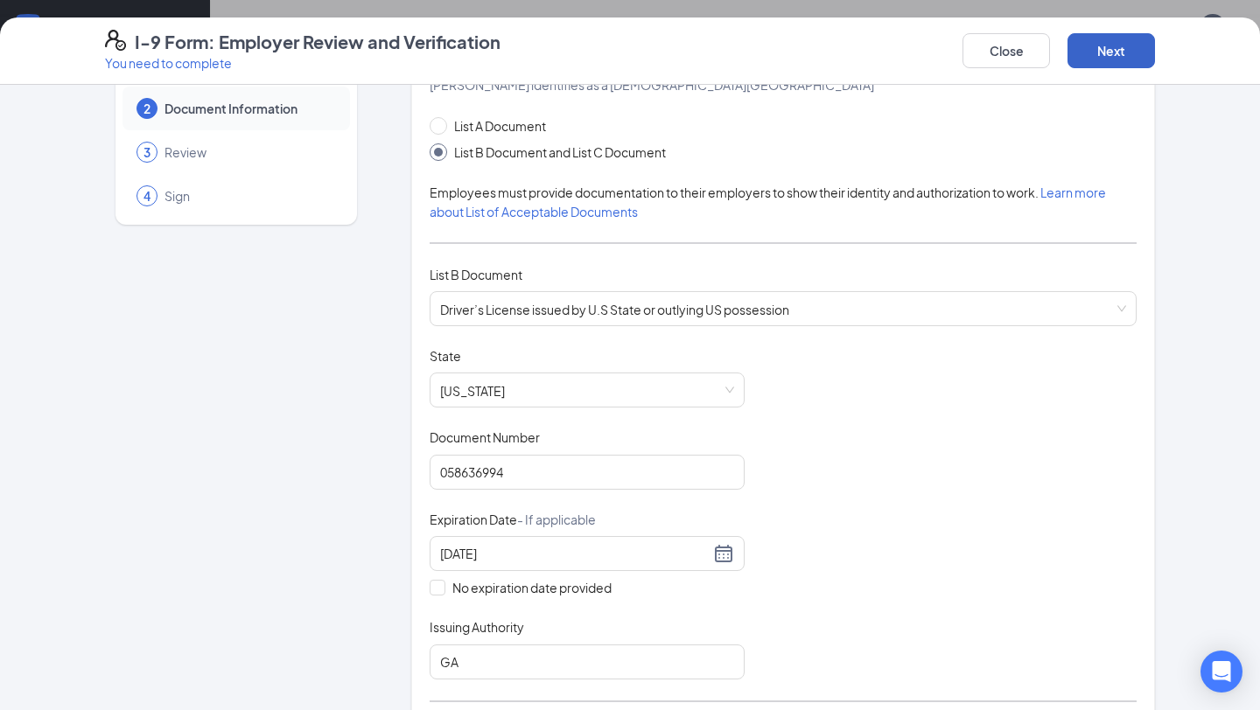
click at [1120, 54] on button "Next" at bounding box center [1110, 50] width 87 height 35
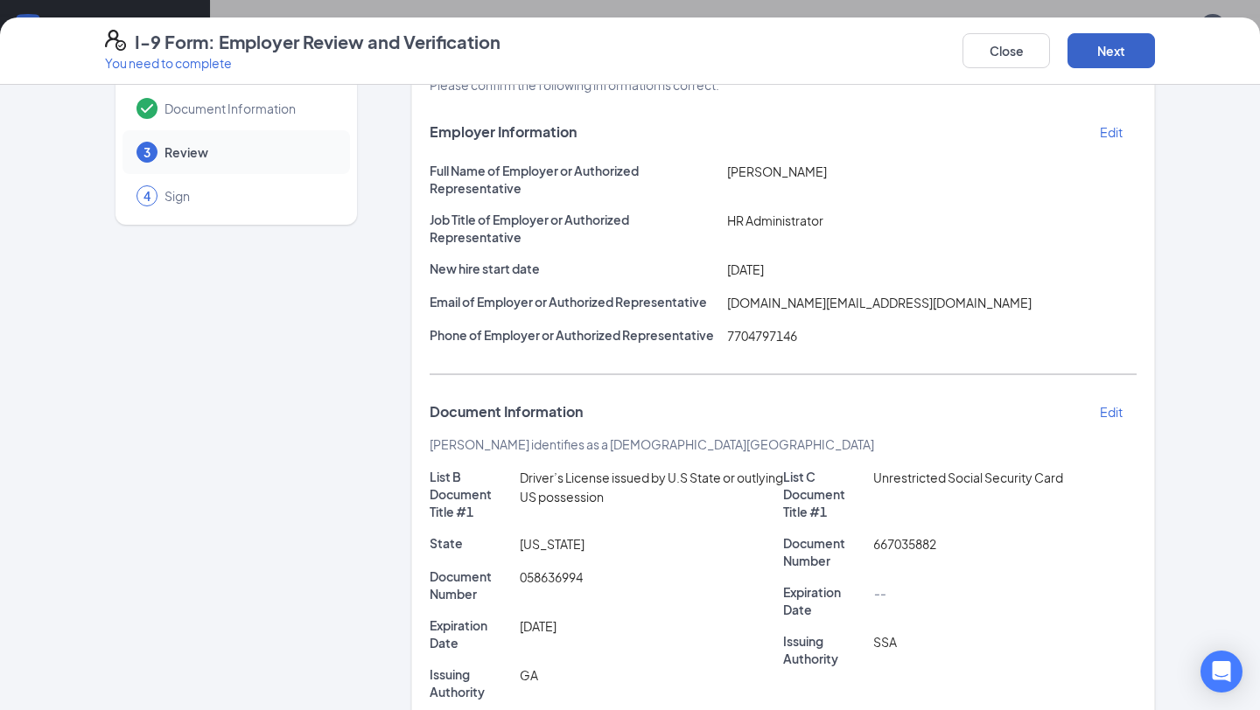
click at [1111, 52] on button "Next" at bounding box center [1110, 50] width 87 height 35
click at [1093, 60] on button "Next" at bounding box center [1110, 50] width 87 height 35
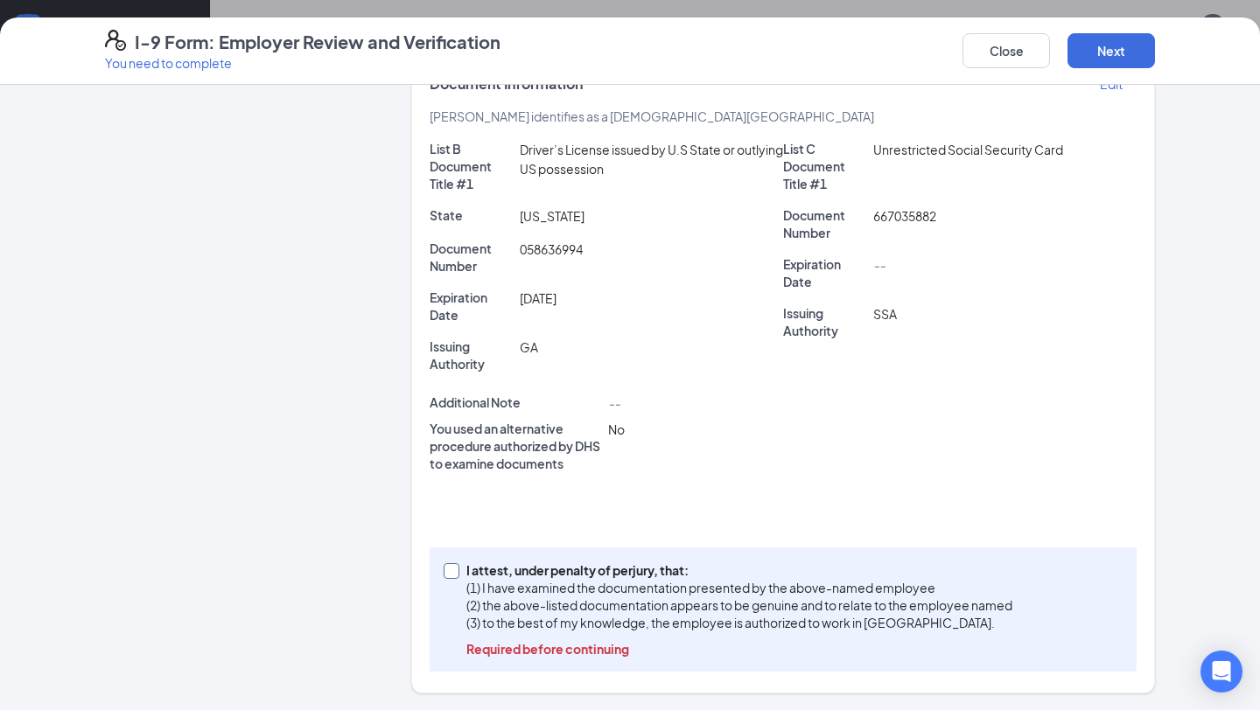
click at [450, 571] on input "I attest, under penalty of perjury, that: (1) I have examined the documentation…" at bounding box center [449, 569] width 12 height 12
checkbox input "true"
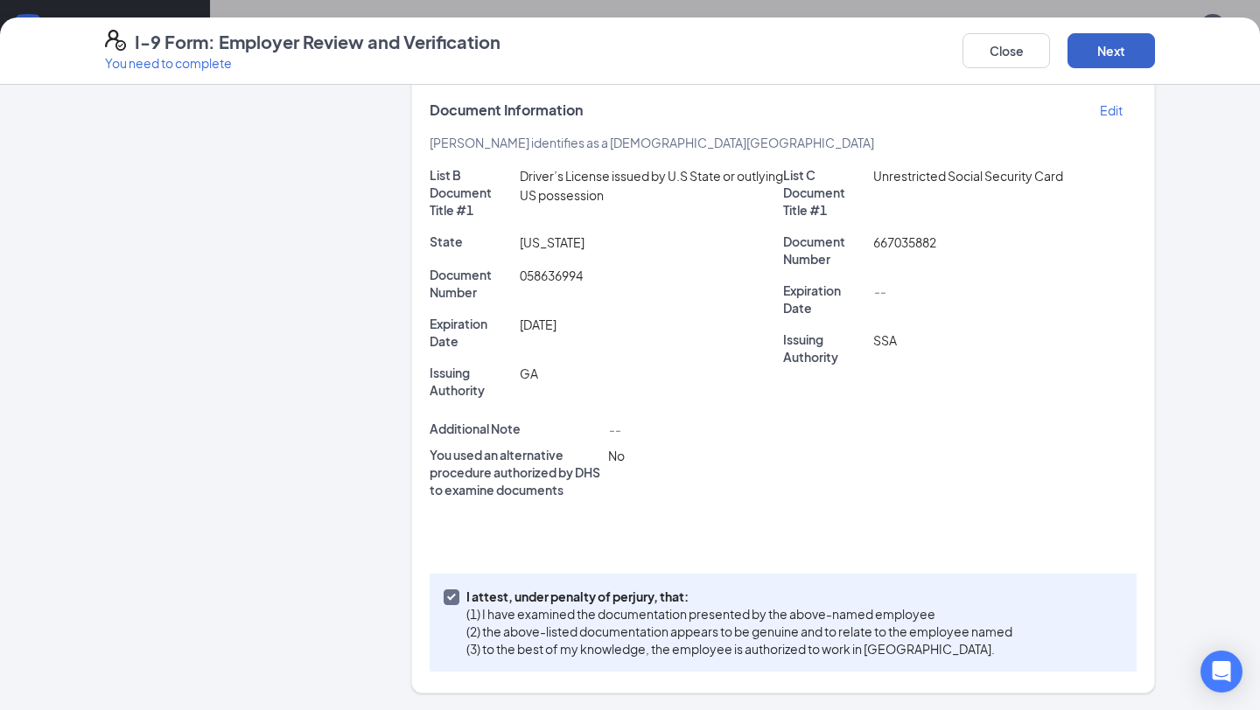
click at [1117, 55] on button "Next" at bounding box center [1110, 50] width 87 height 35
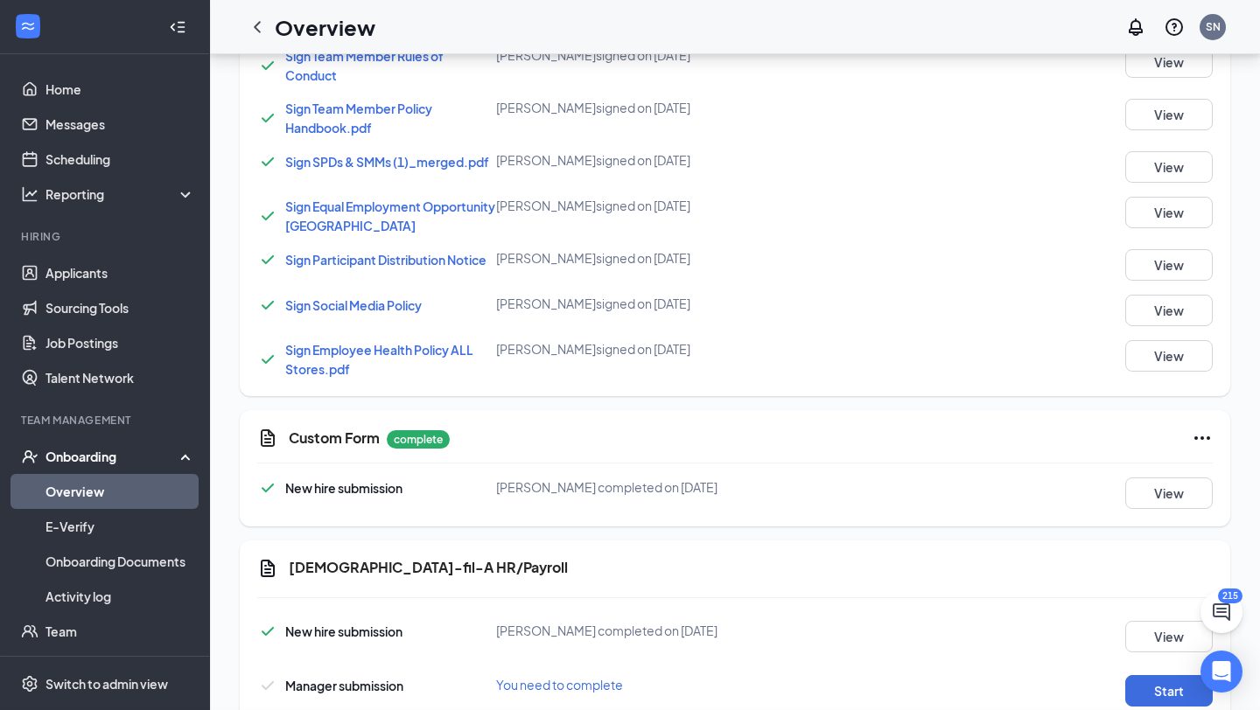
scroll to position [505, 0]
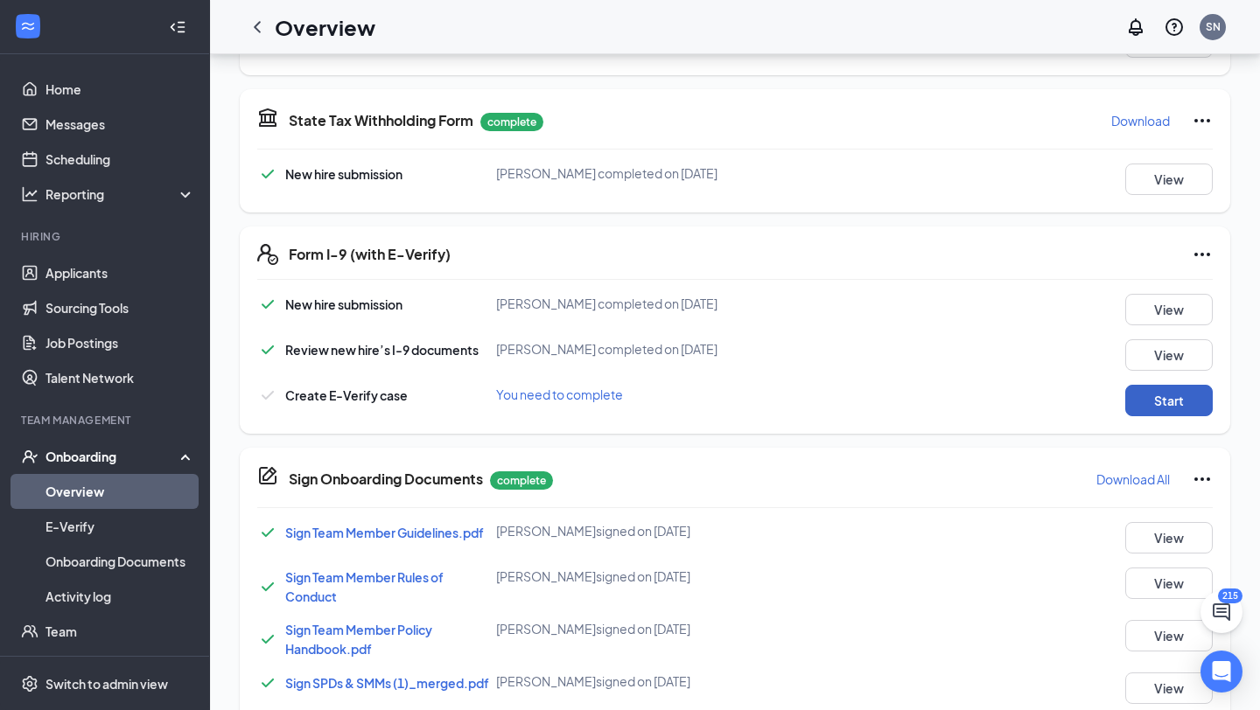
click at [1180, 406] on button "Start" at bounding box center [1168, 400] width 87 height 31
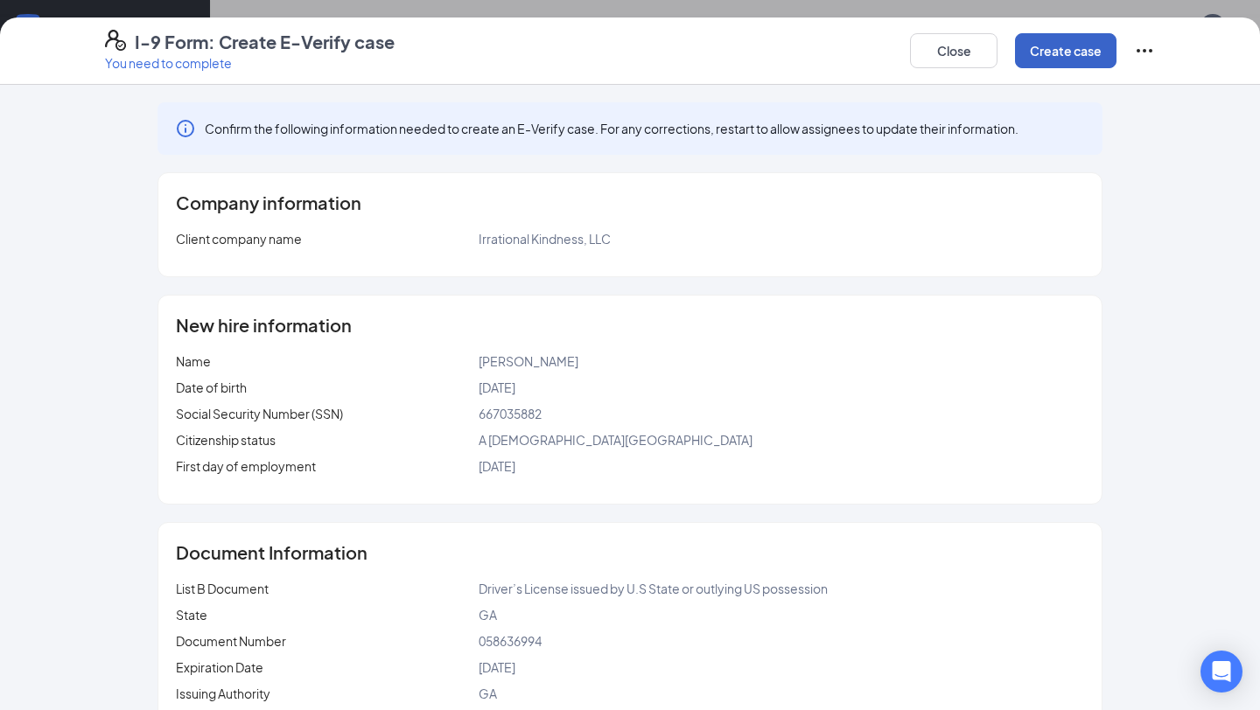
click at [1070, 50] on button "Create case" at bounding box center [1065, 50] width 101 height 35
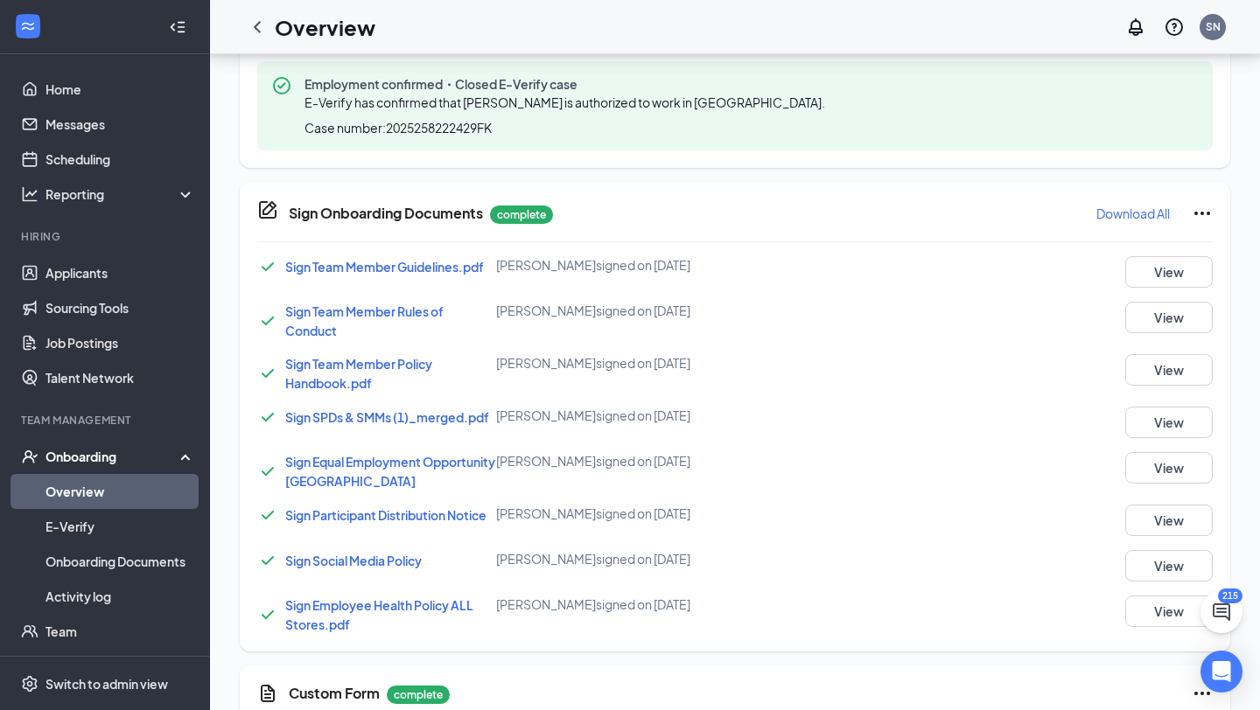
scroll to position [892, 0]
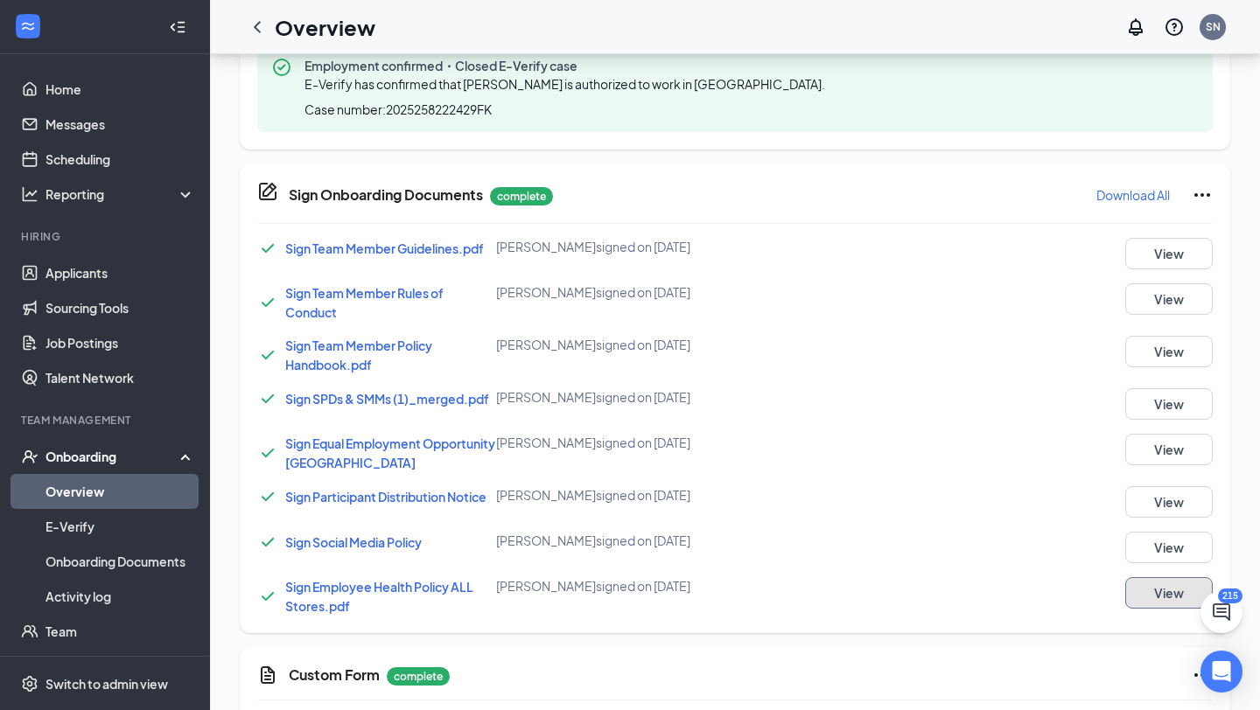
click at [1169, 596] on button "View" at bounding box center [1168, 592] width 87 height 31
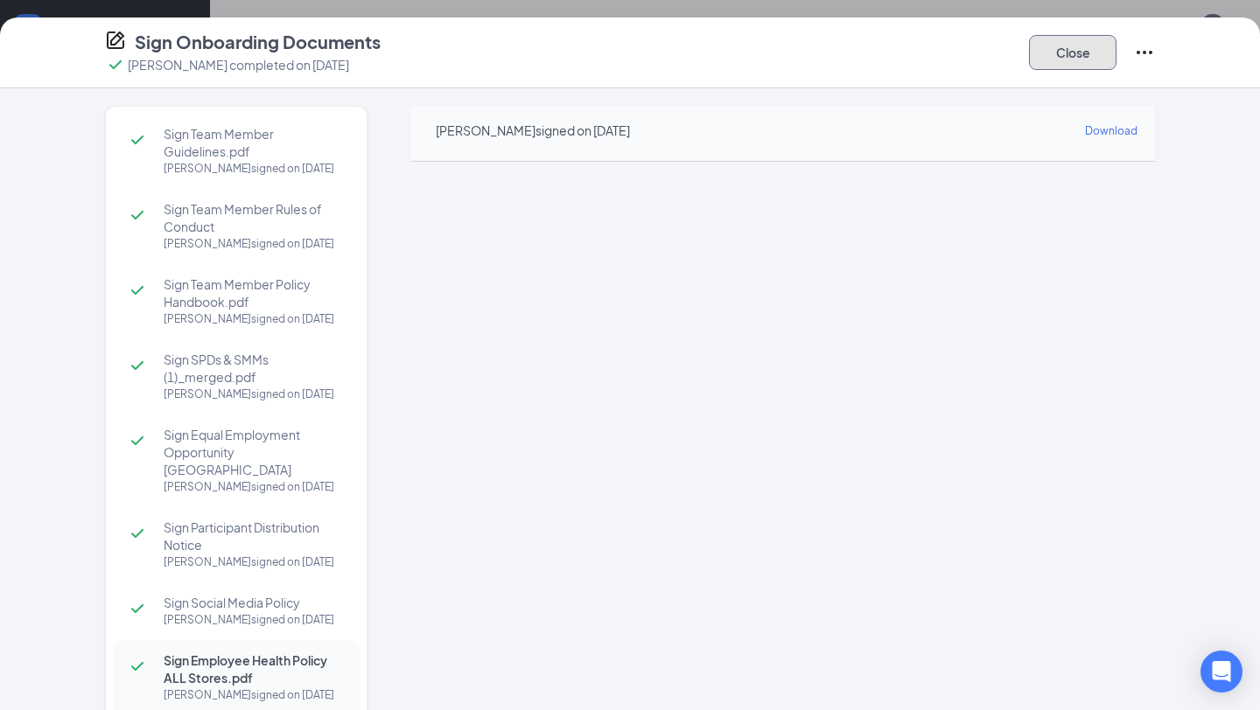
click at [1067, 48] on button "Close" at bounding box center [1072, 52] width 87 height 35
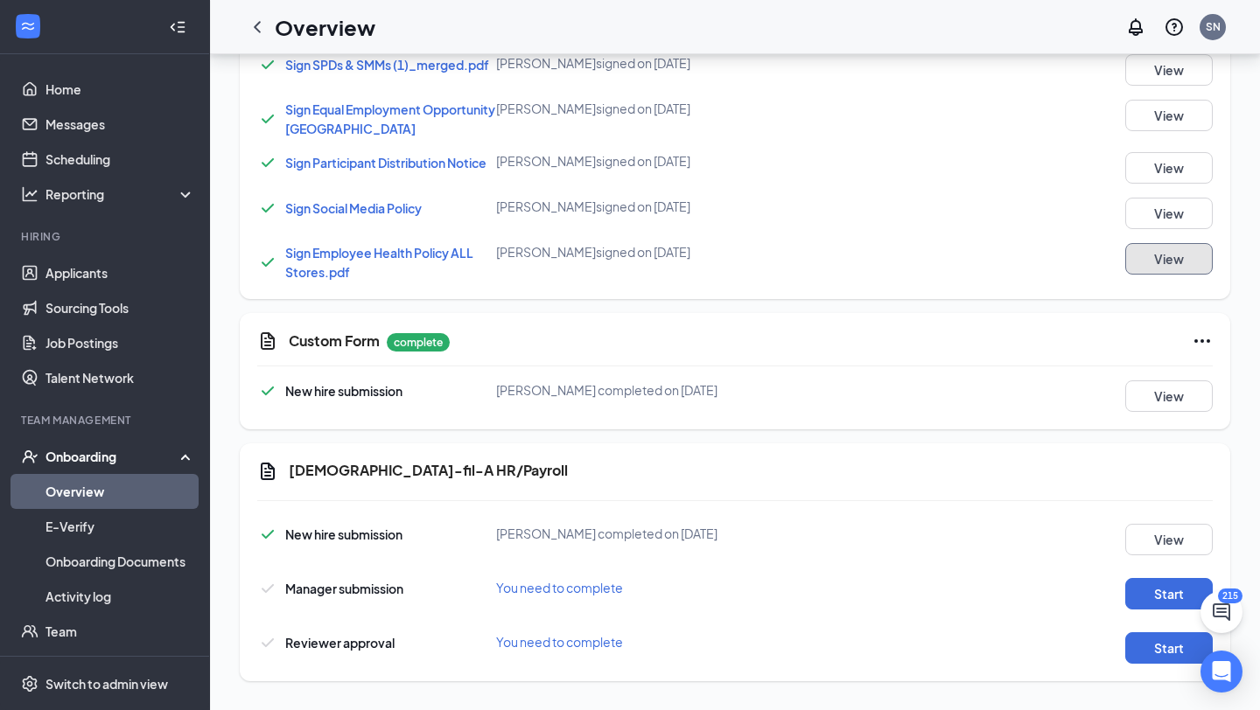
scroll to position [1232, 0]
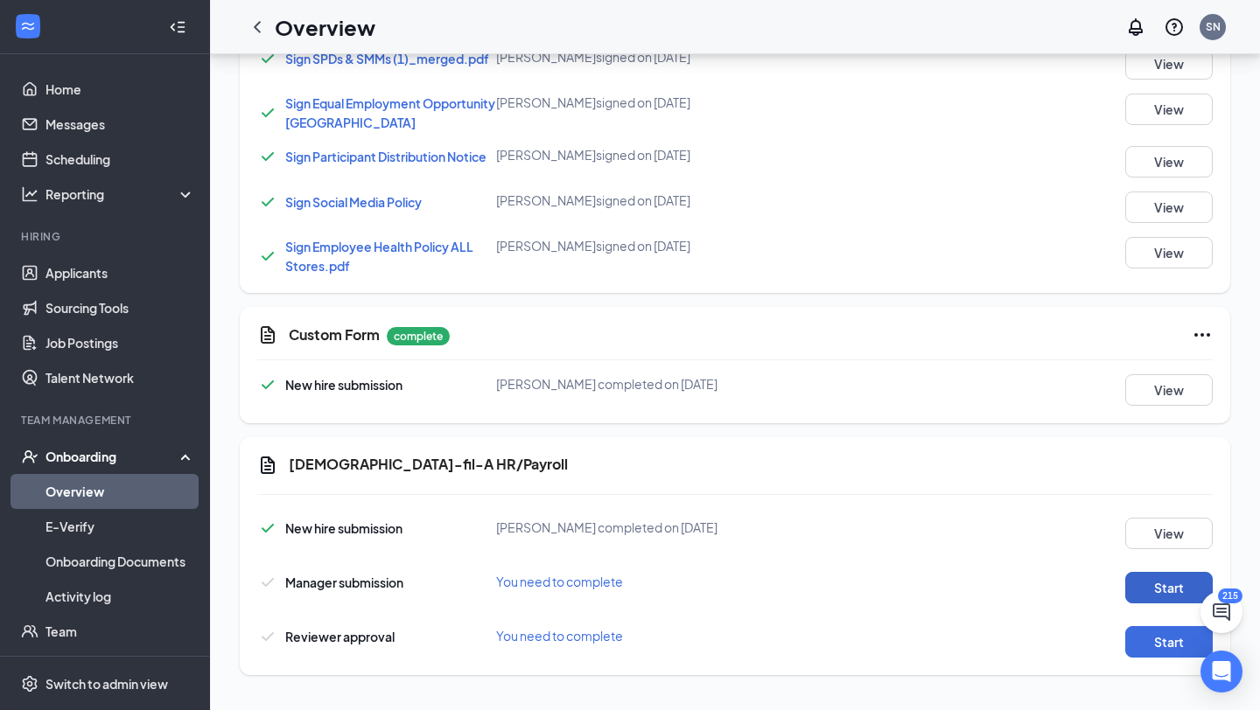
click at [1171, 589] on button "Start" at bounding box center [1168, 587] width 87 height 31
click at [1155, 644] on button "Start" at bounding box center [1168, 641] width 87 height 31
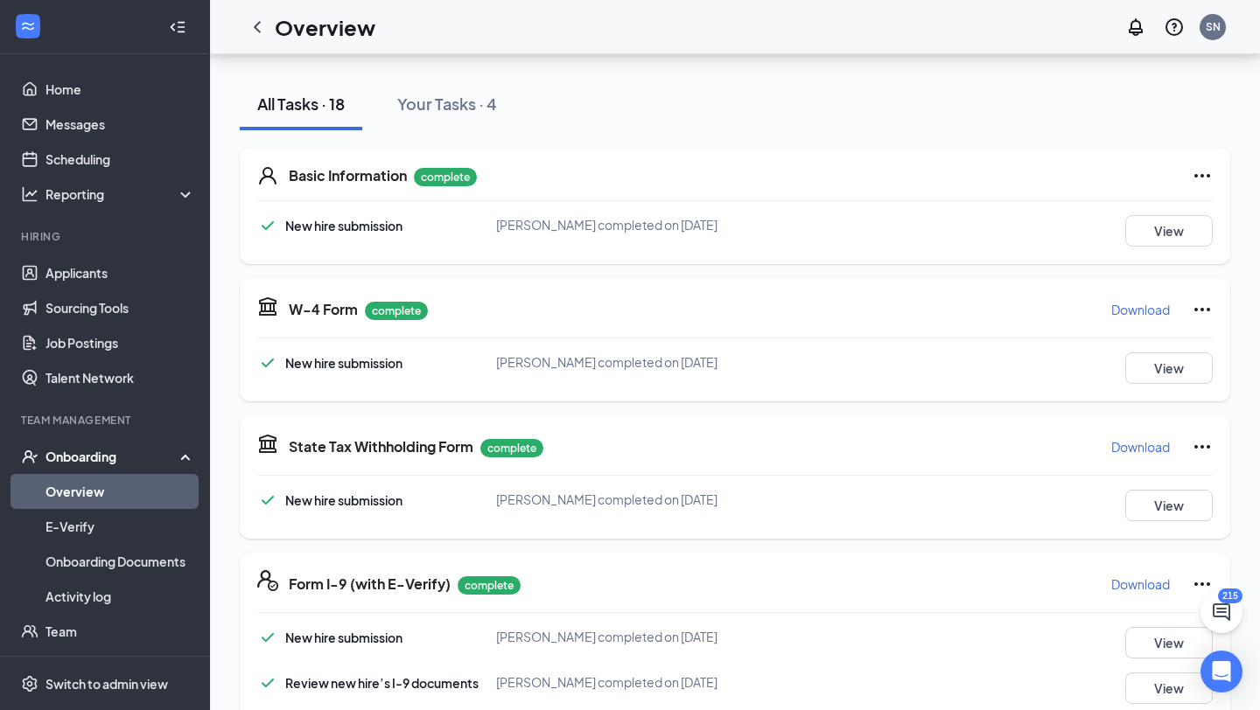
scroll to position [0, 0]
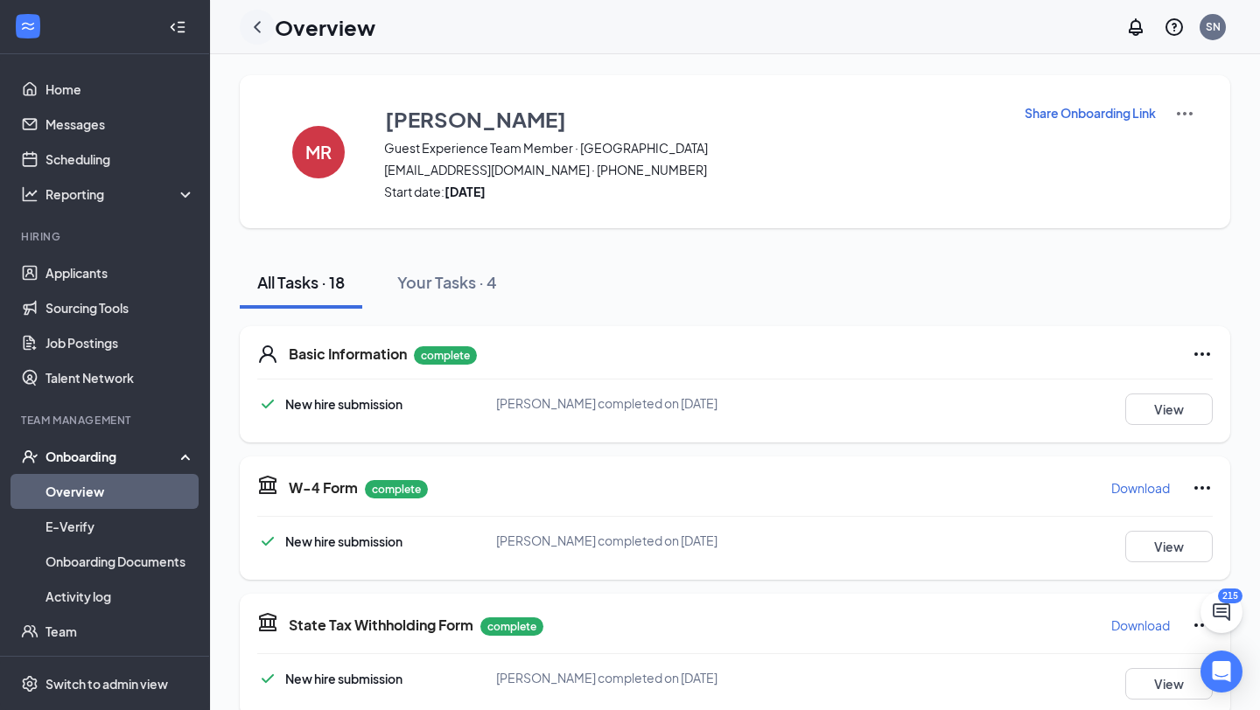
click at [254, 20] on icon "ChevronLeft" at bounding box center [257, 27] width 21 height 21
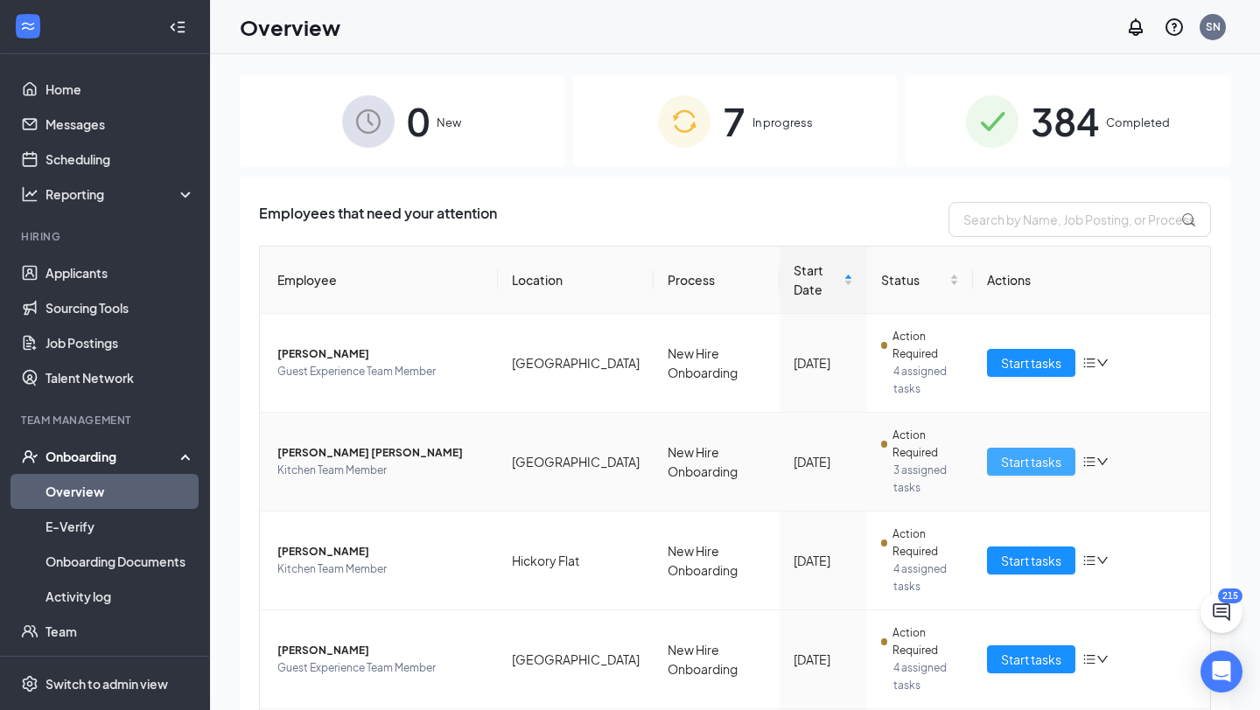
click at [1047, 464] on span "Start tasks" at bounding box center [1031, 461] width 60 height 19
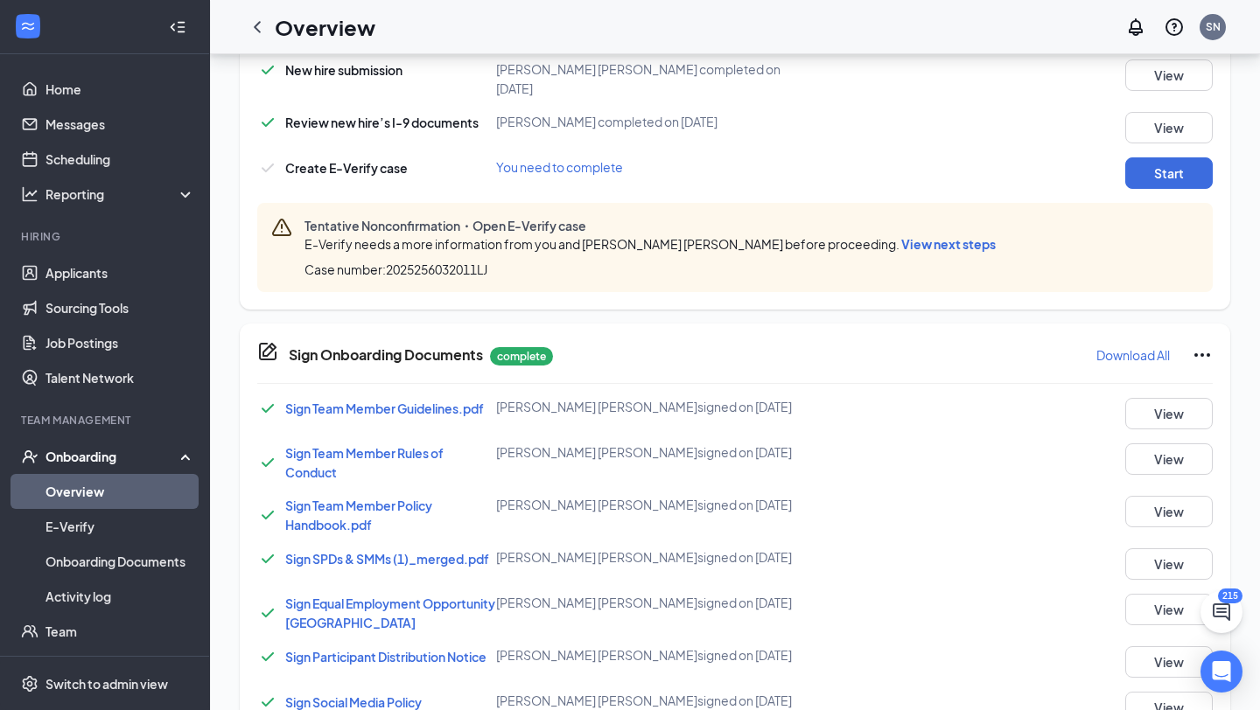
scroll to position [727, 0]
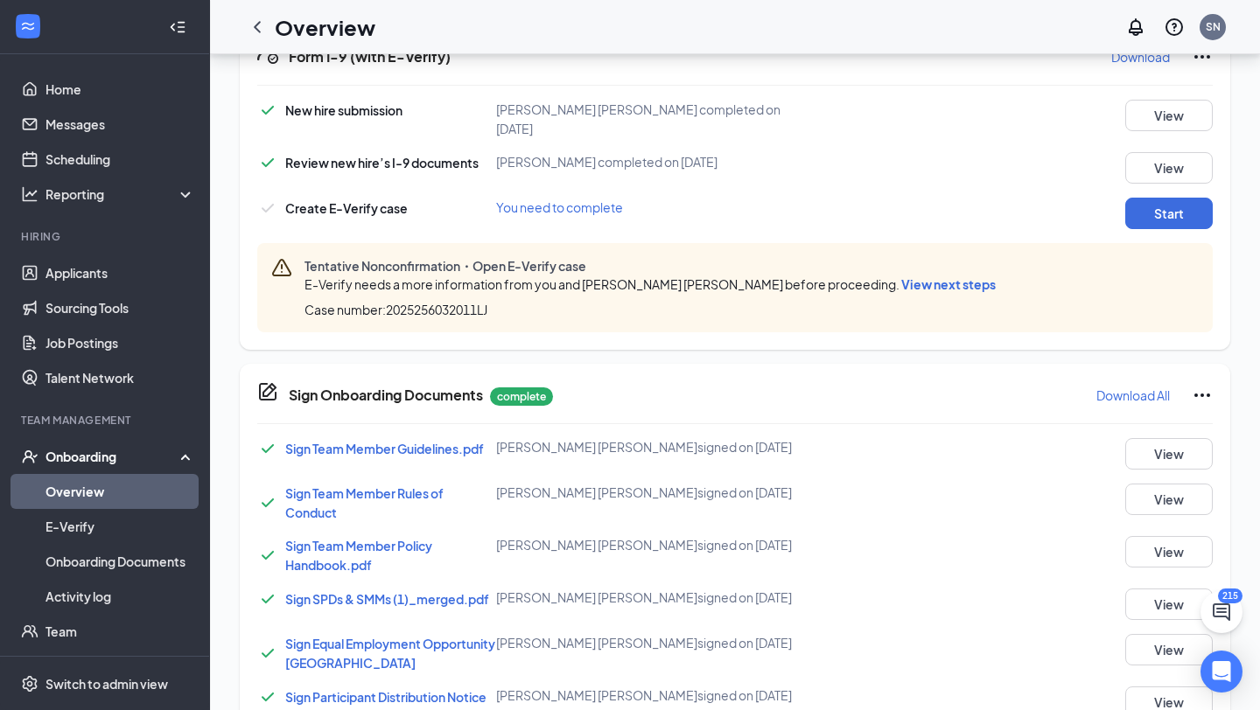
click at [901, 276] on span "View next steps" at bounding box center [948, 284] width 94 height 16
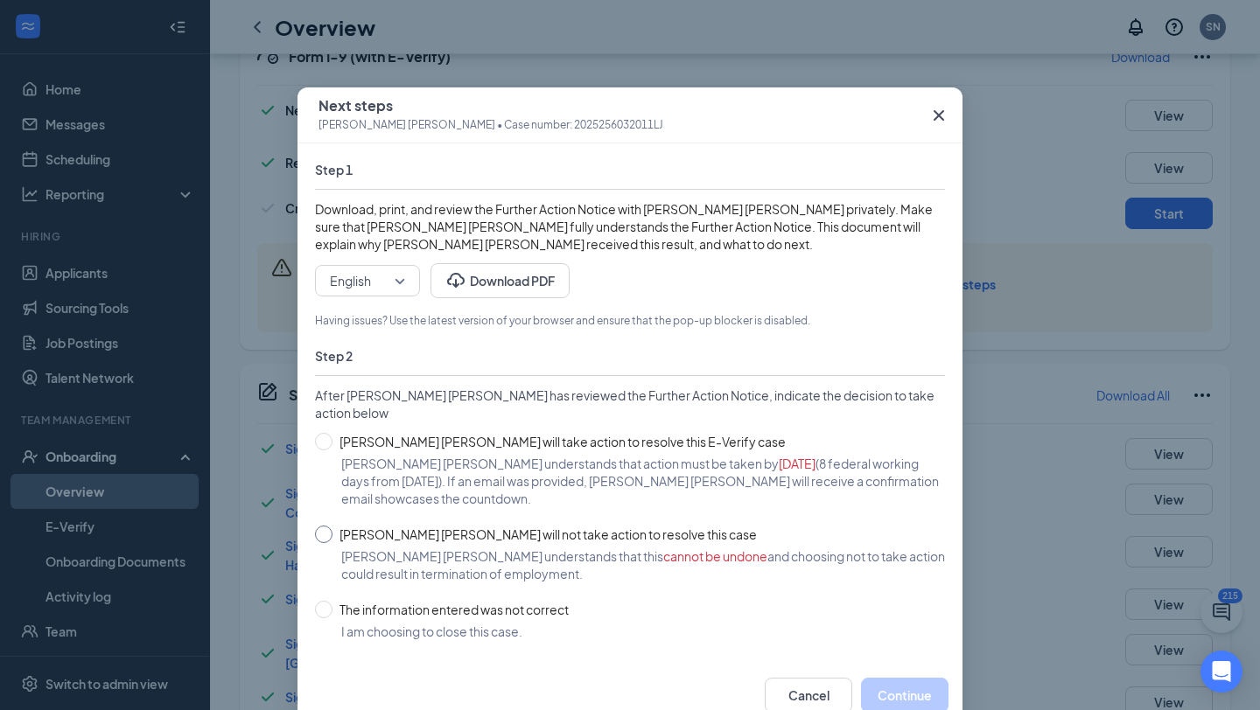
click at [328, 535] on input "Sarahy Alameda Santana will not take action to resolve this case" at bounding box center [323, 534] width 17 height 17
radio input "true"
click at [888, 688] on button "Continue" at bounding box center [904, 695] width 87 height 35
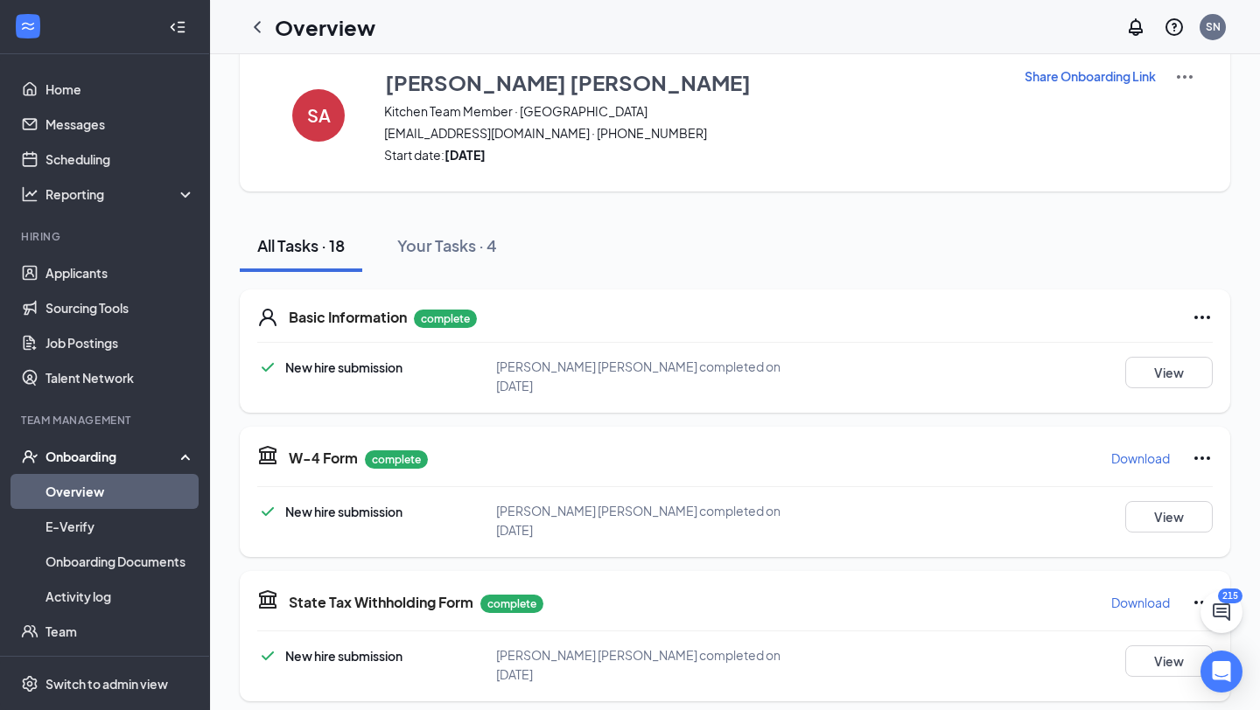
scroll to position [0, 0]
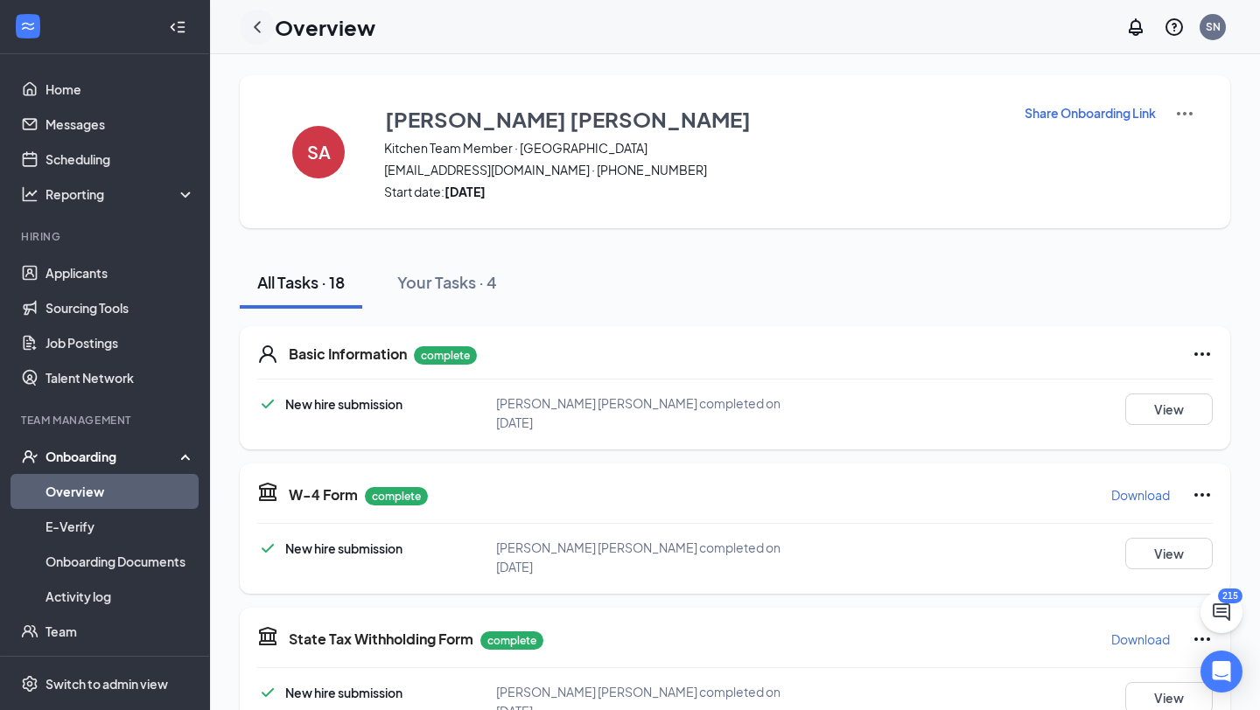
click at [254, 33] on icon "ChevronLeft" at bounding box center [257, 27] width 21 height 21
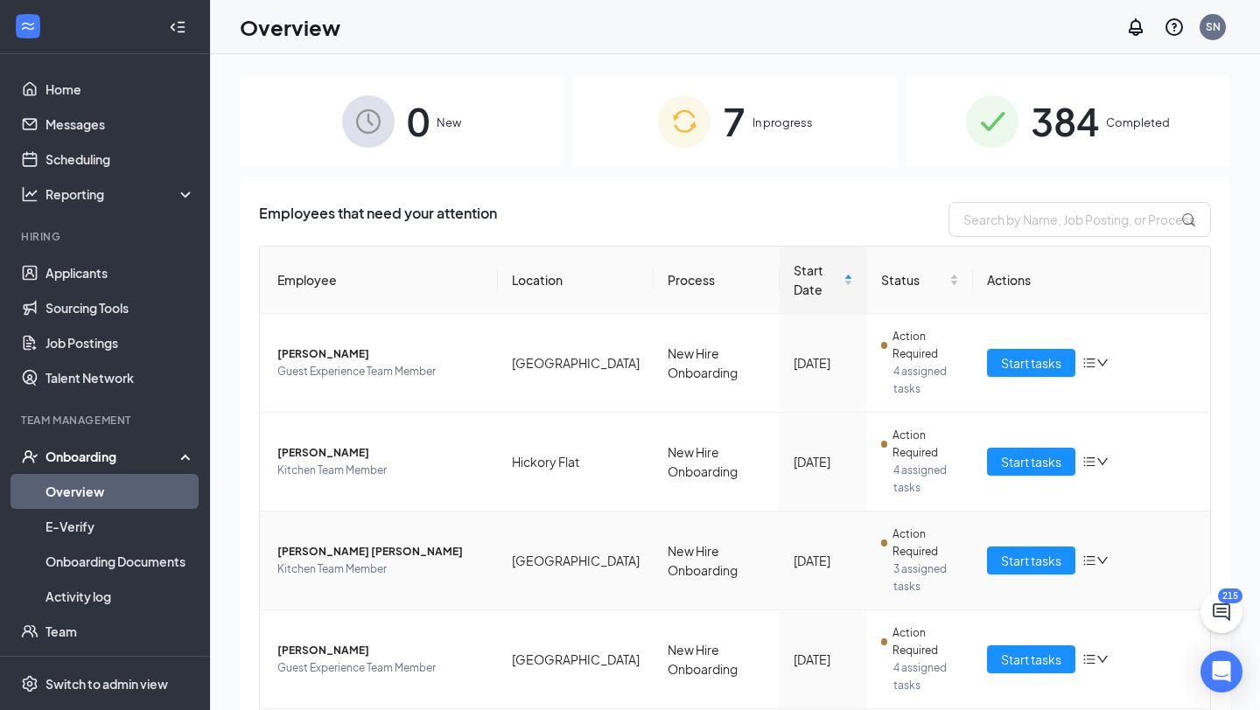
click at [1101, 556] on icon "down" at bounding box center [1102, 561] width 12 height 12
click at [979, 671] on div "Remove from onboarding" at bounding box center [1003, 674] width 189 height 17
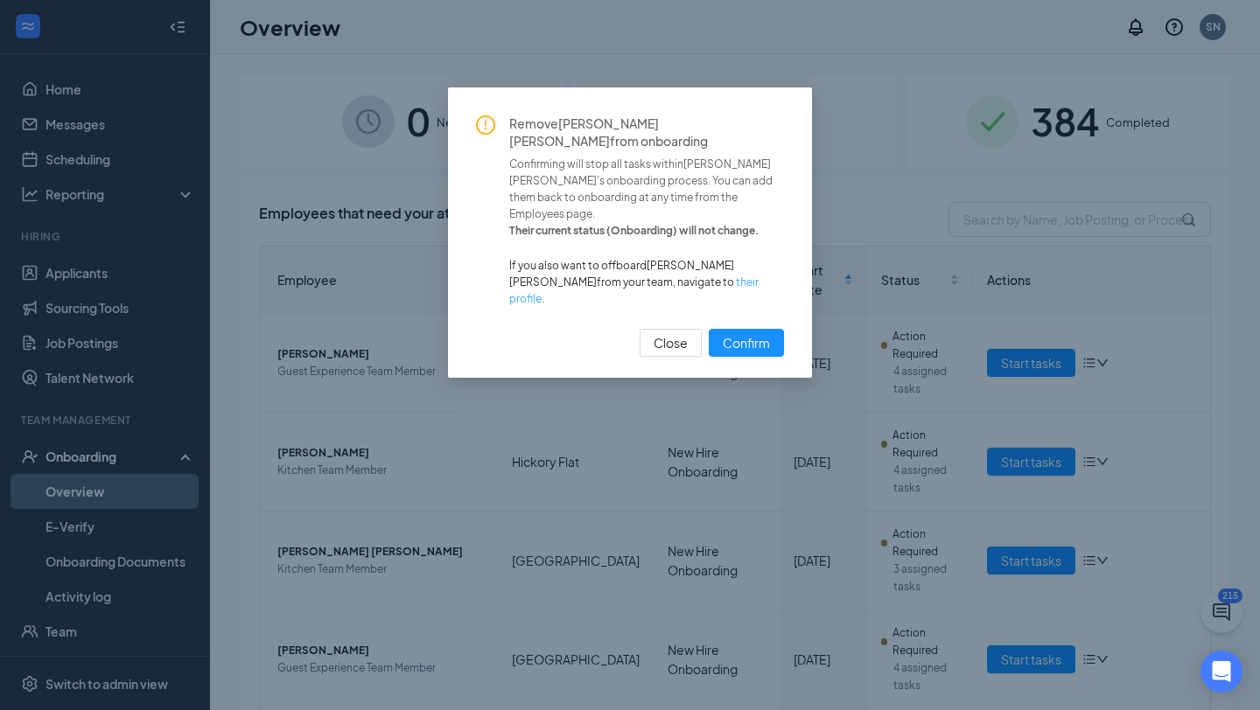
click at [681, 276] on link "their profile" at bounding box center [633, 291] width 249 height 30
